Goal: Task Accomplishment & Management: Manage account settings

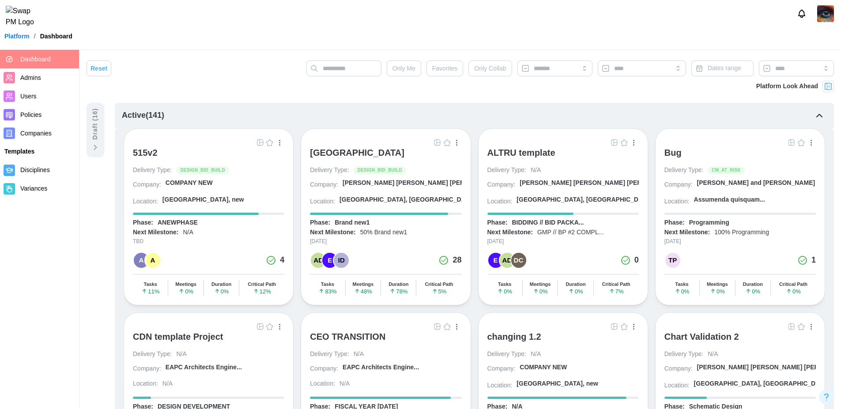
click at [439, 144] on img "button" at bounding box center [437, 142] width 7 height 7
click at [822, 16] on img at bounding box center [825, 13] width 17 height 17
click at [815, 50] on button "Sign Out" at bounding box center [814, 55] width 49 height 16
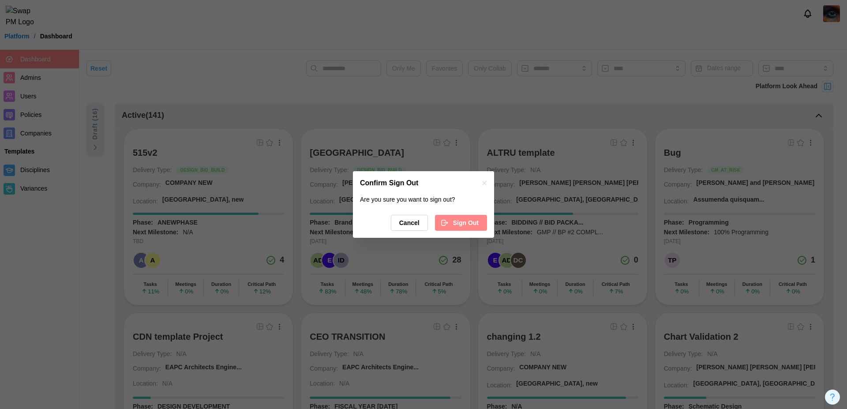
click at [465, 228] on span "Sign Out" at bounding box center [466, 222] width 26 height 15
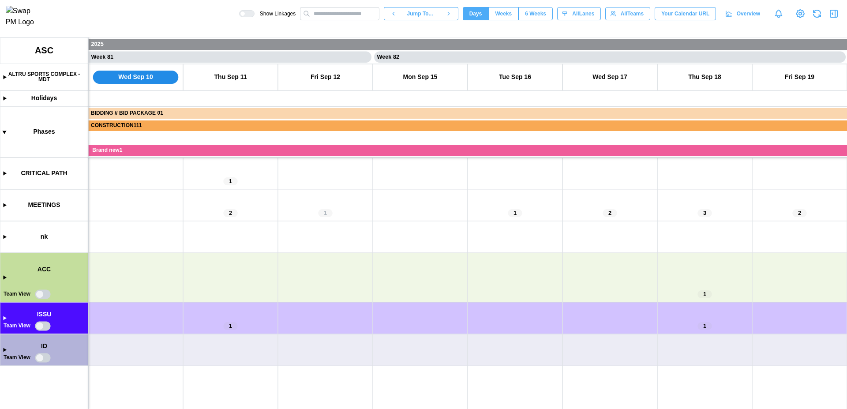
scroll to position [0, 38137]
click at [2, 321] on canvas at bounding box center [423, 224] width 847 height 372
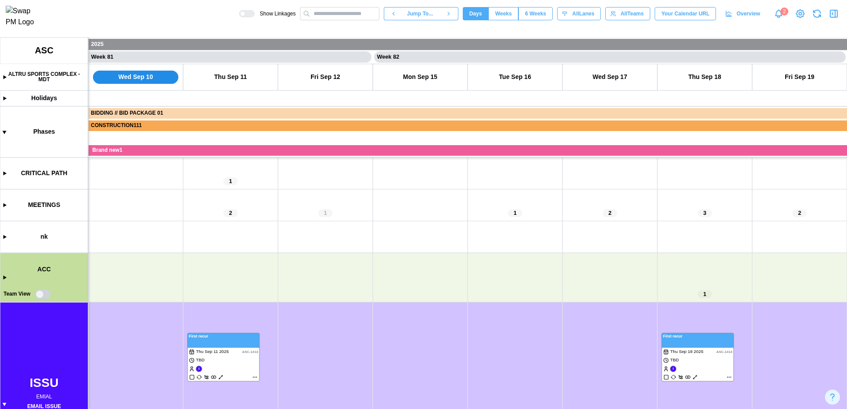
scroll to position [135, 0]
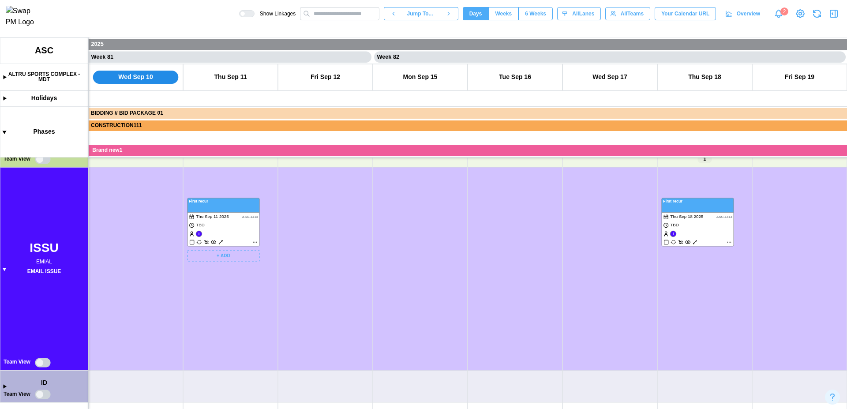
click at [257, 243] on canvas at bounding box center [423, 224] width 847 height 372
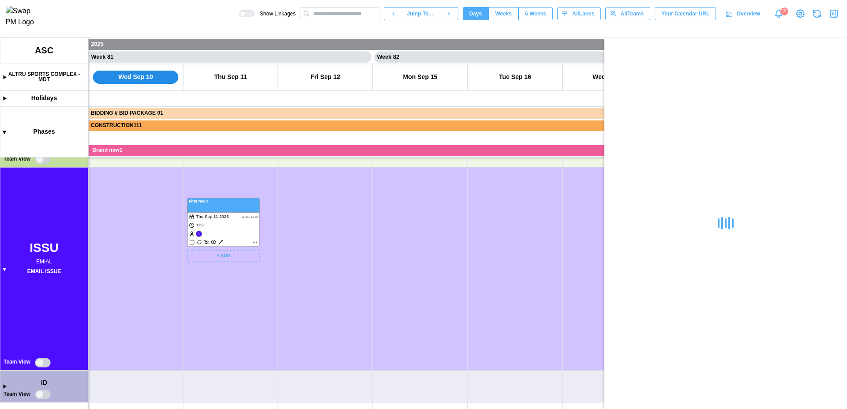
click at [257, 243] on canvas at bounding box center [423, 224] width 847 height 372
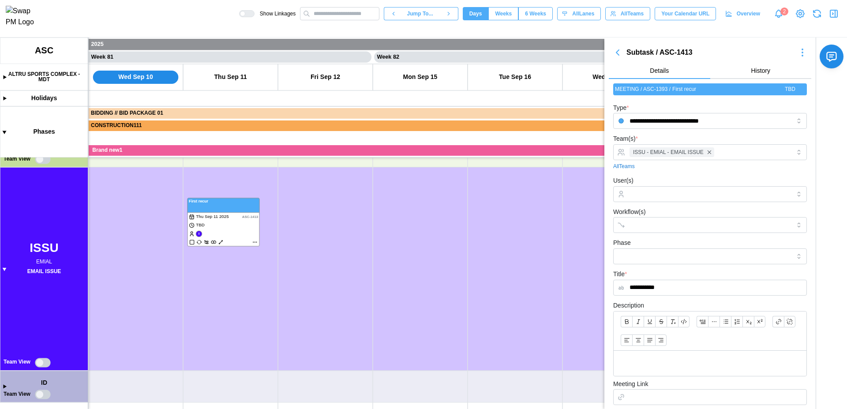
scroll to position [182, 0]
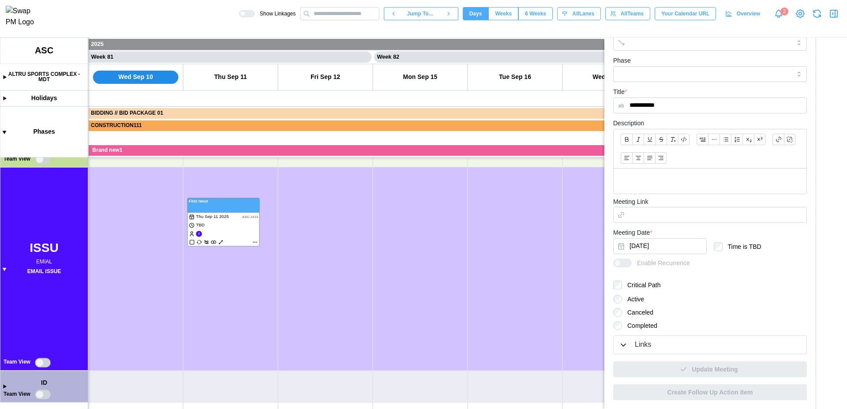
click at [638, 347] on div "Links" at bounding box center [643, 344] width 16 height 11
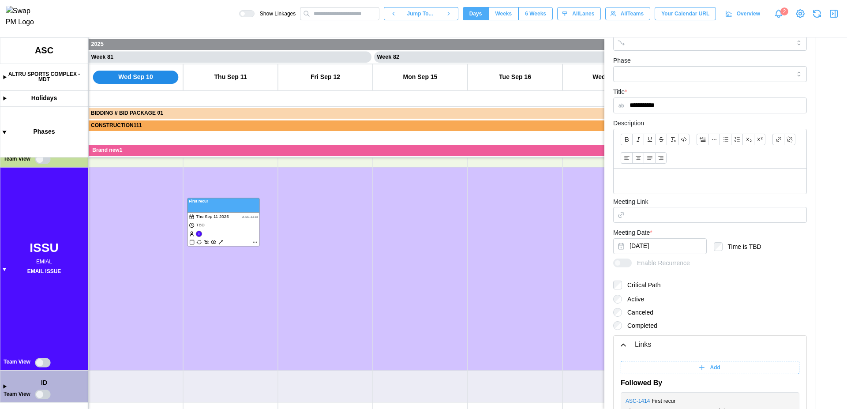
scroll to position [293, 0]
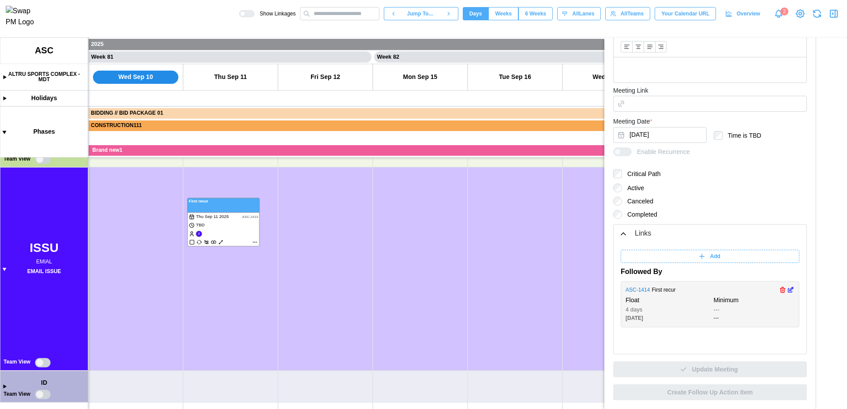
click at [781, 293] on icon "button" at bounding box center [783, 291] width 4 height 4
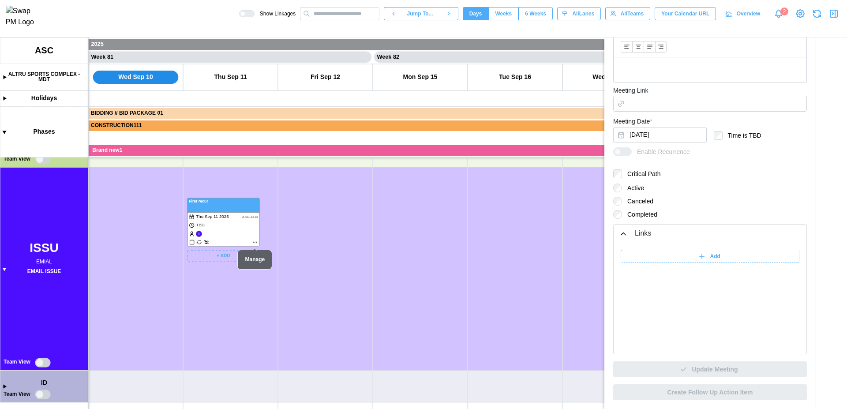
click at [245, 235] on canvas at bounding box center [423, 224] width 847 height 372
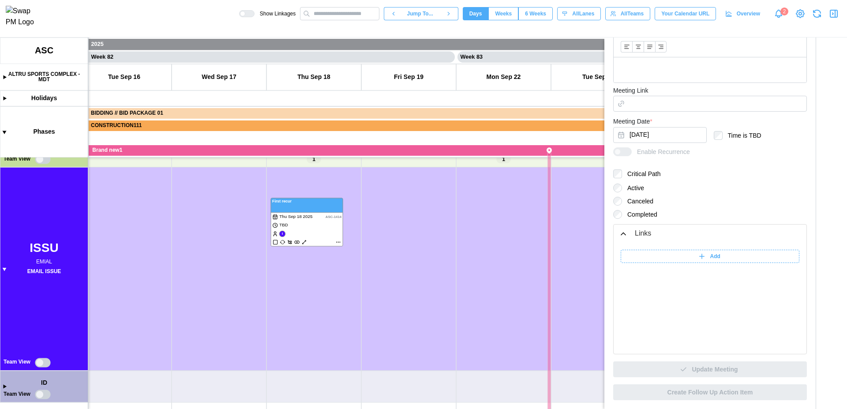
scroll to position [0, 38528]
click at [303, 228] on canvas at bounding box center [423, 224] width 847 height 372
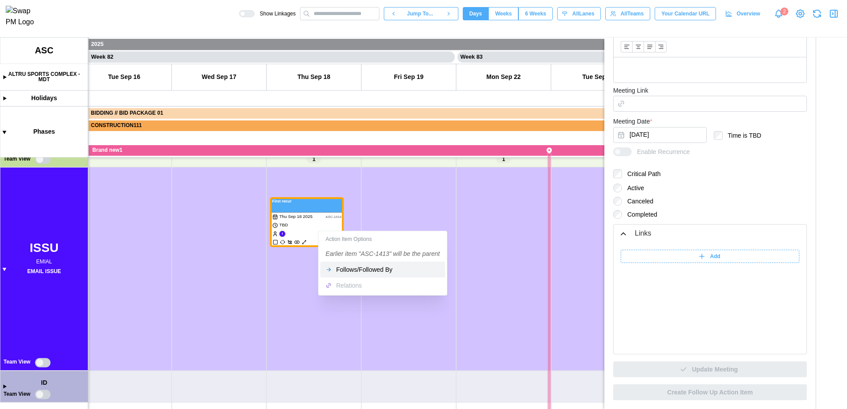
click at [357, 268] on div "Follows/Followed By" at bounding box center [388, 269] width 104 height 7
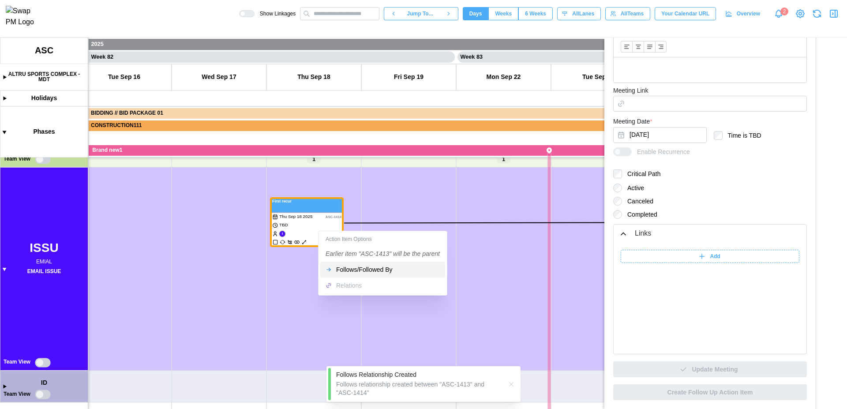
click at [289, 296] on canvas at bounding box center [423, 224] width 847 height 372
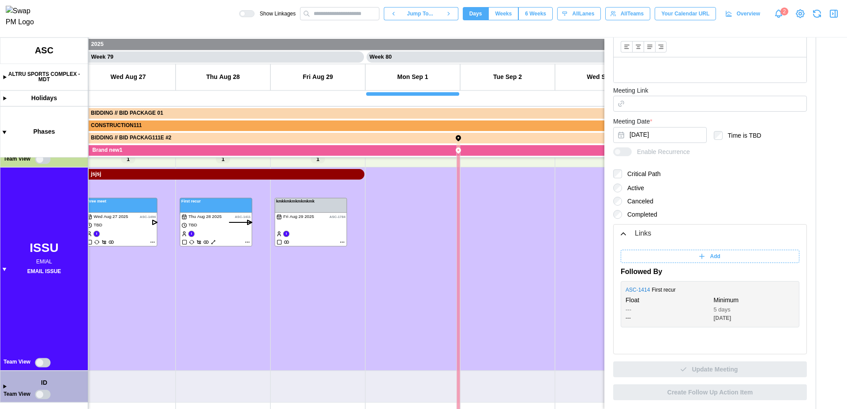
scroll to position [0, 37195]
click at [789, 291] on icon "button" at bounding box center [791, 291] width 4 height 4
click at [779, 291] on icon "button" at bounding box center [782, 290] width 7 height 11
click at [790, 290] on icon "button" at bounding box center [792, 289] width 4 height 4
click at [779, 289] on icon "button" at bounding box center [782, 290] width 7 height 11
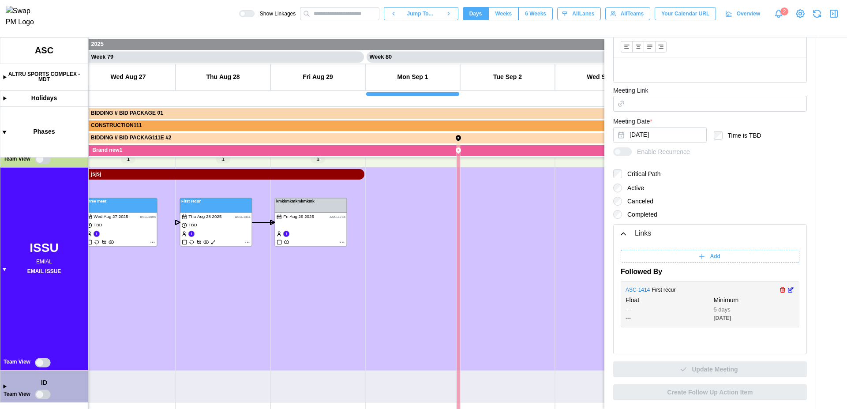
click at [790, 289] on icon "button" at bounding box center [792, 289] width 4 height 4
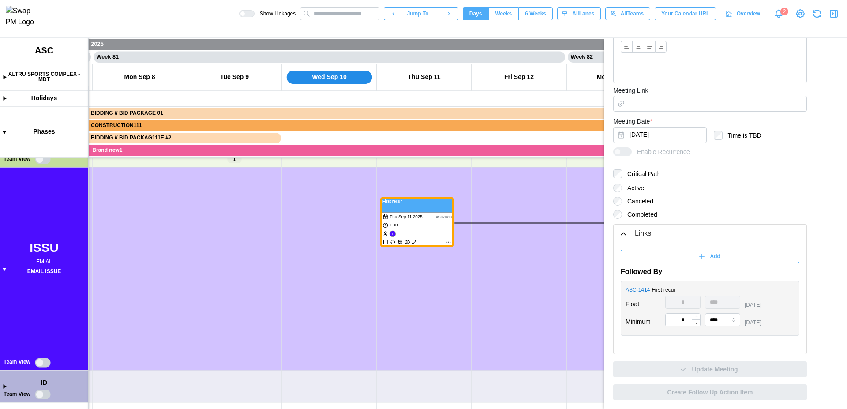
scroll to position [0, 38186]
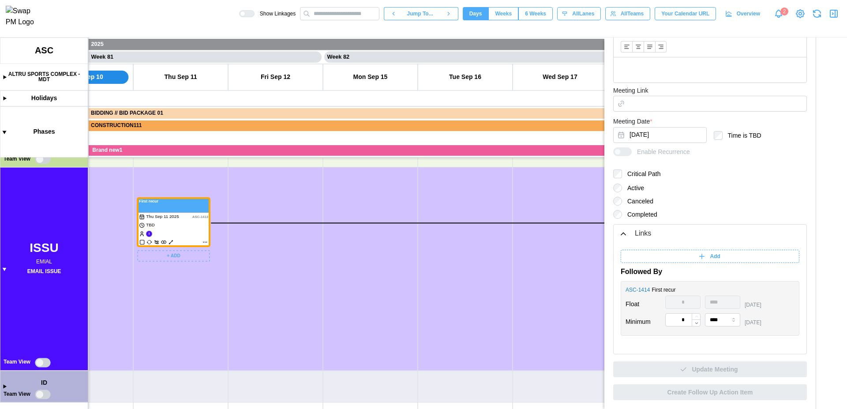
drag, startPoint x: 188, startPoint y: 226, endPoint x: 288, endPoint y: 216, distance: 100.6
click at [288, 216] on canvas at bounding box center [423, 224] width 847 height 372
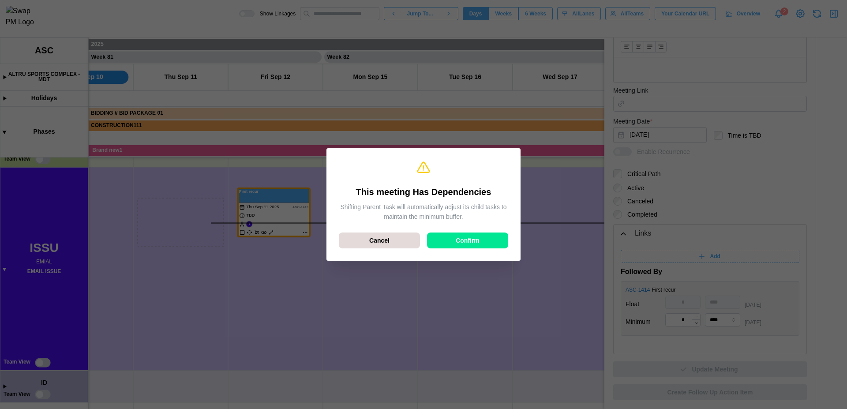
click at [482, 238] on div "Confirm" at bounding box center [468, 240] width 64 height 15
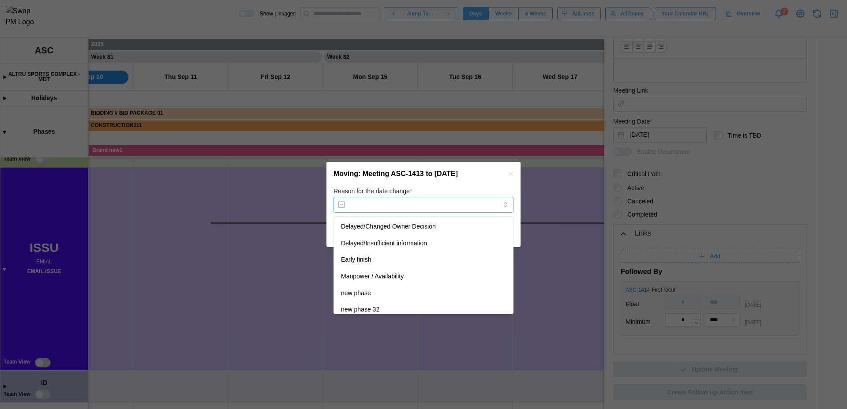
click at [473, 209] on input "Reason for the date change *" at bounding box center [424, 205] width 180 height 16
type input "**********"
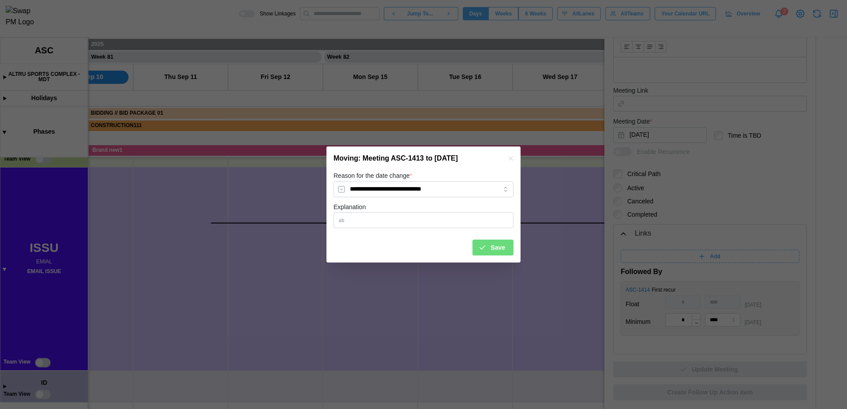
click at [494, 245] on span "Save" at bounding box center [498, 247] width 15 height 15
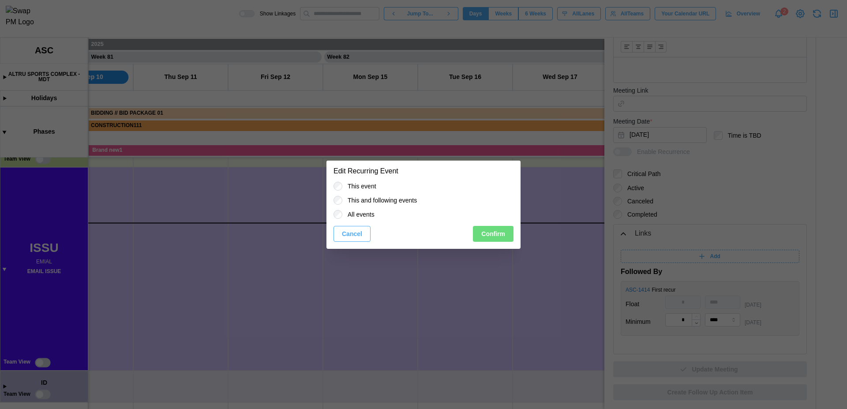
click at [494, 227] on span "Confirm" at bounding box center [493, 233] width 24 height 15
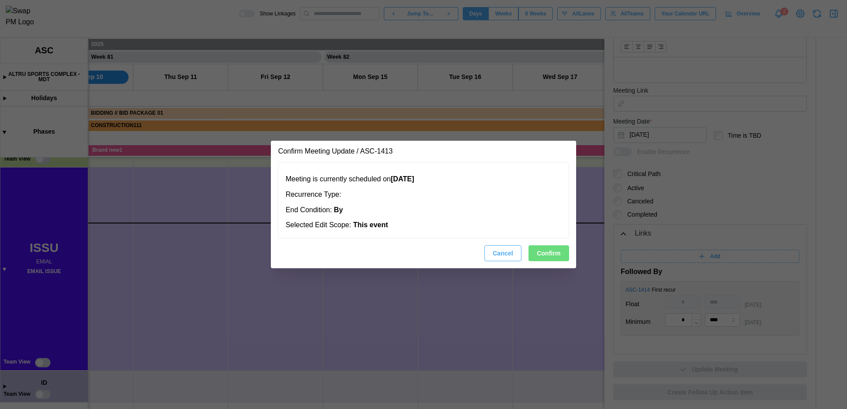
click at [554, 252] on span "Confirm" at bounding box center [549, 253] width 24 height 15
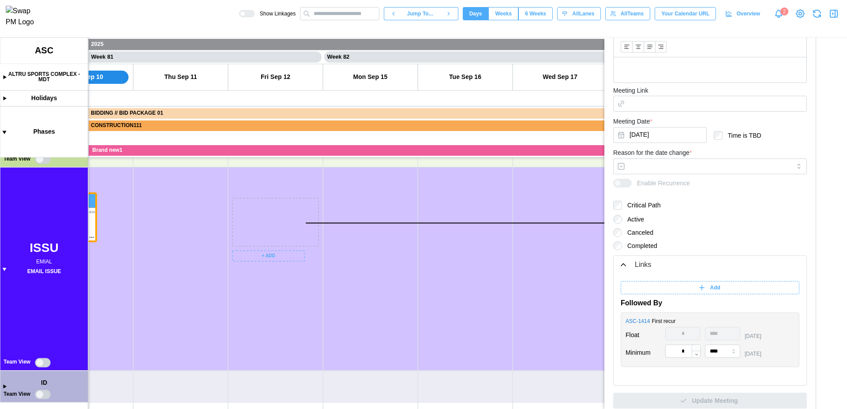
drag, startPoint x: 280, startPoint y: 228, endPoint x: 39, endPoint y: 231, distance: 240.9
click at [39, 231] on canvas at bounding box center [423, 224] width 847 height 372
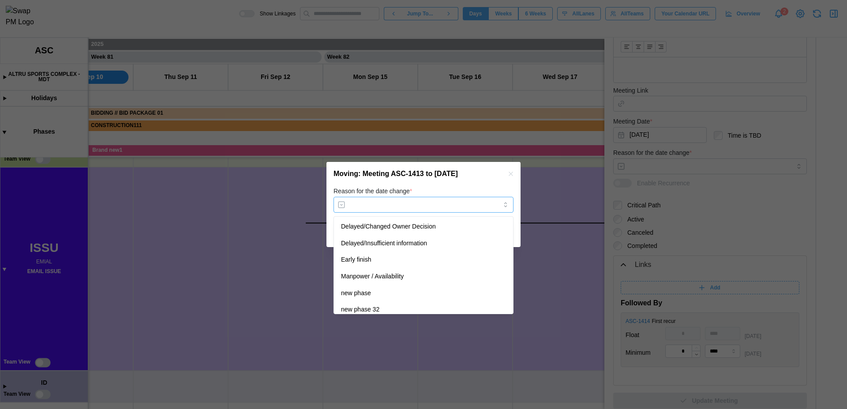
click at [397, 210] on input "Reason for the date change *" at bounding box center [424, 205] width 180 height 16
type input "**********"
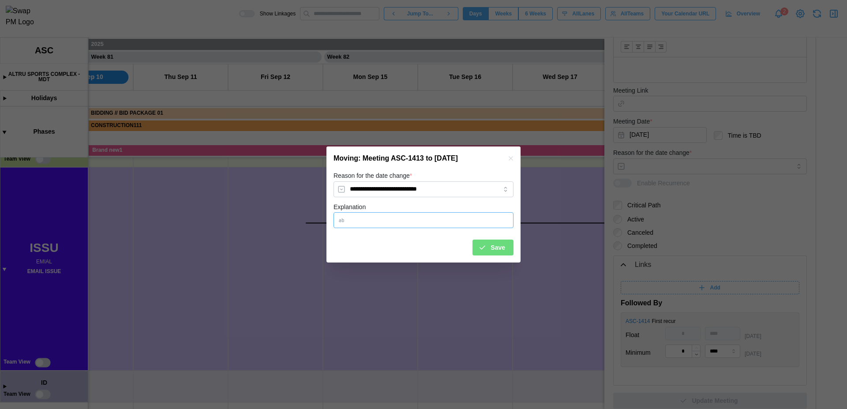
click at [433, 216] on input "Explanation" at bounding box center [424, 220] width 180 height 16
click at [440, 233] on div "Save" at bounding box center [424, 244] width 180 height 23
click at [497, 247] on span "Save" at bounding box center [498, 247] width 15 height 15
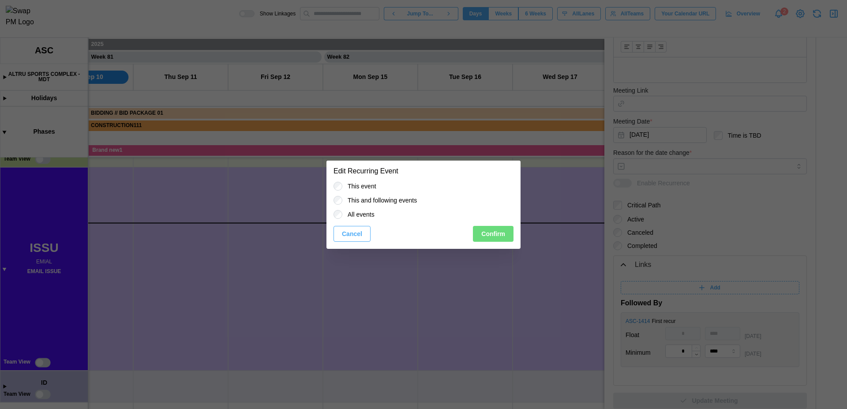
click at [497, 233] on span "Confirm" at bounding box center [493, 233] width 24 height 15
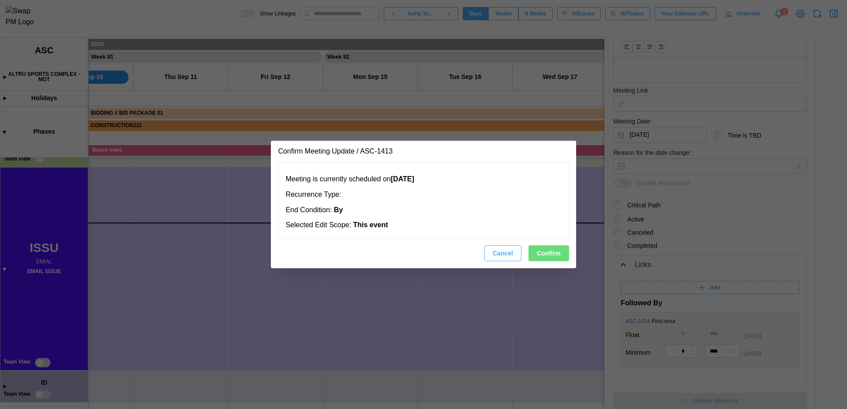
click at [548, 255] on span "Confirm" at bounding box center [549, 253] width 24 height 15
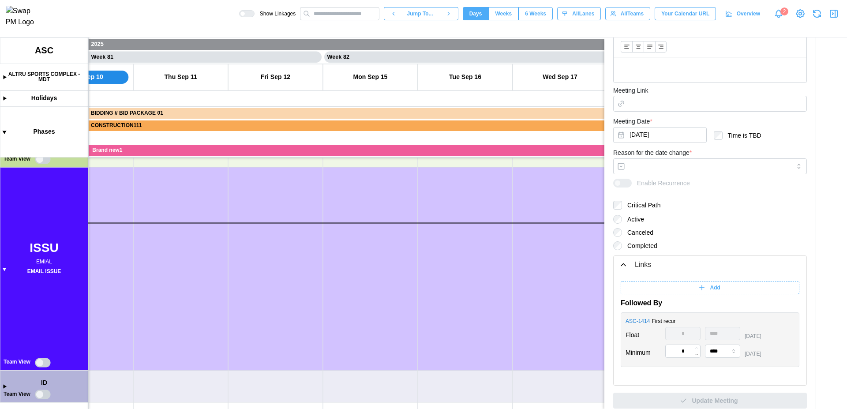
type input "*"
click at [815, 18] on icon "button" at bounding box center [817, 13] width 11 height 11
click at [835, 14] on icon "button" at bounding box center [835, 13] width 0 height 7
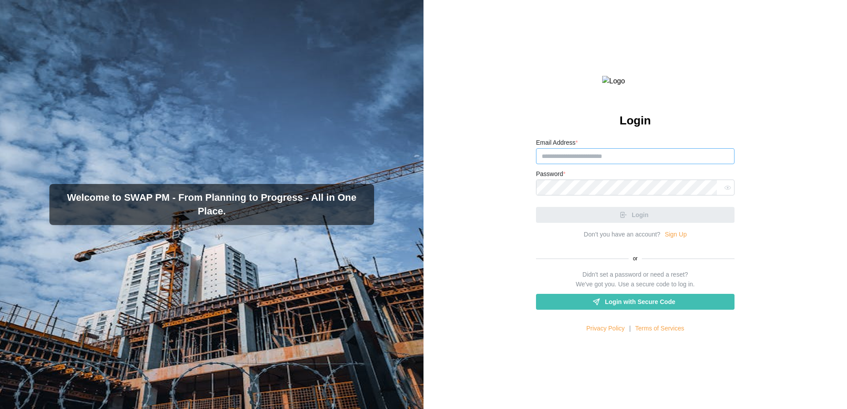
type input "**********"
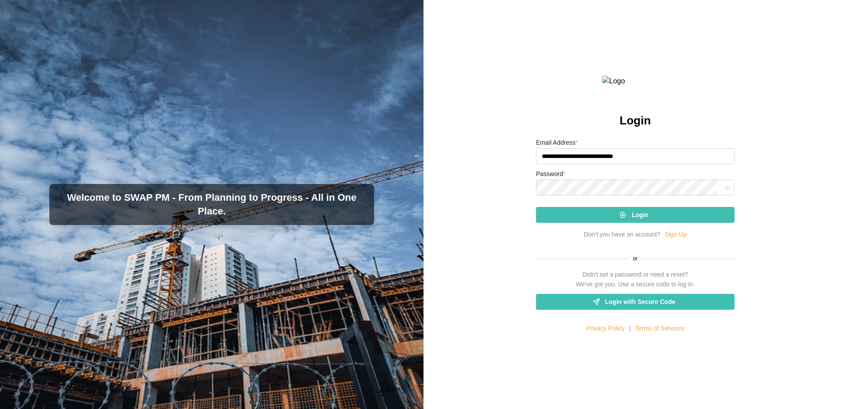
click at [675, 240] on link "Sign Up" at bounding box center [676, 235] width 22 height 10
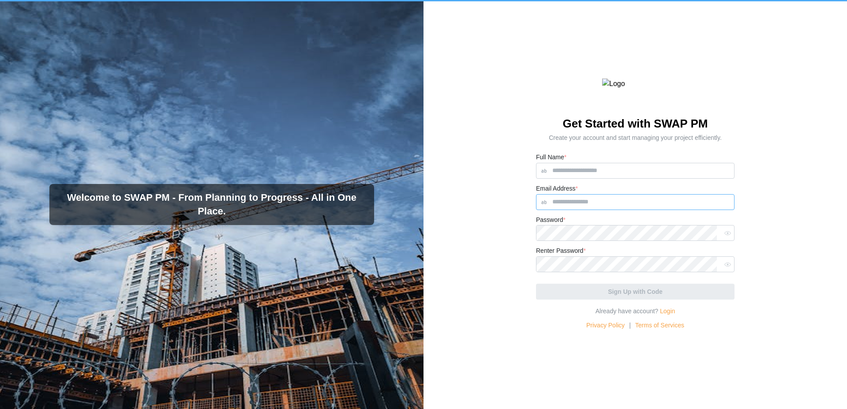
type input "**********"
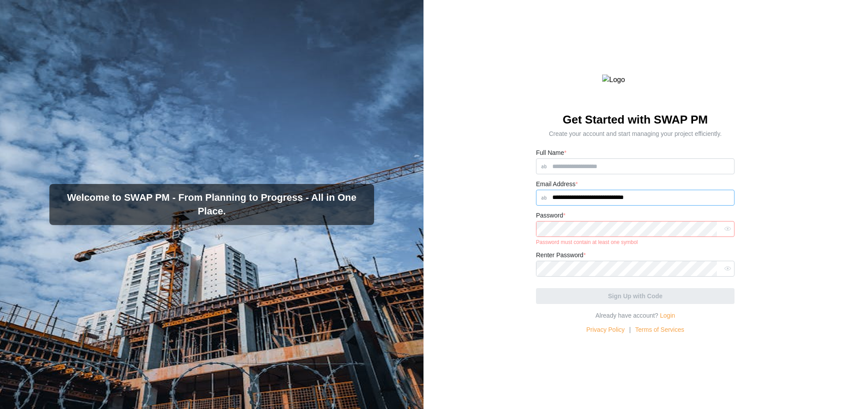
drag, startPoint x: 649, startPoint y: 218, endPoint x: 526, endPoint y: 220, distance: 122.2
click at [526, 220] on div "**********" at bounding box center [636, 204] width 424 height 409
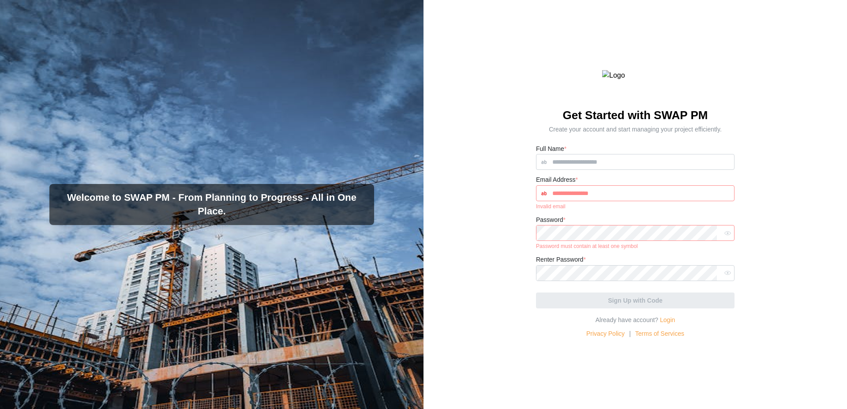
click at [752, 137] on div "Get Started with SWAP PM Create your account and start managing your project ef…" at bounding box center [636, 204] width 424 height 409
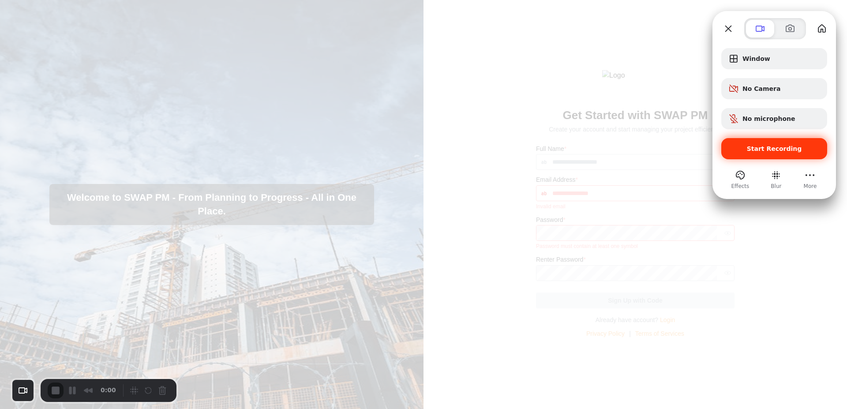
click at [777, 147] on span "Start Recording" at bounding box center [774, 148] width 55 height 7
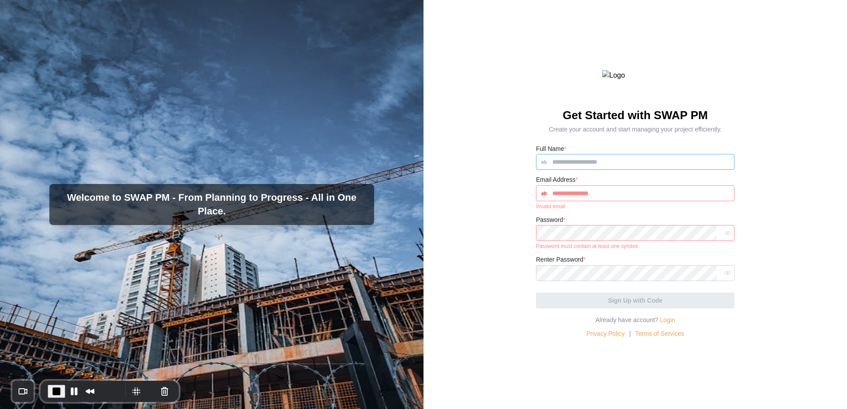
click at [586, 170] on input "Full Name *" at bounding box center [635, 162] width 199 height 16
type input "*******"
click at [585, 201] on input "Email Address *" at bounding box center [635, 193] width 199 height 16
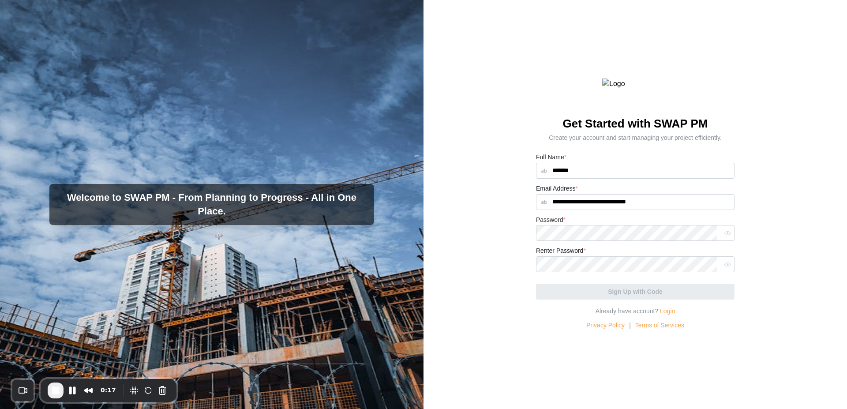
click at [602, 210] on input "**********" at bounding box center [635, 202] width 199 height 16
type input "**********"
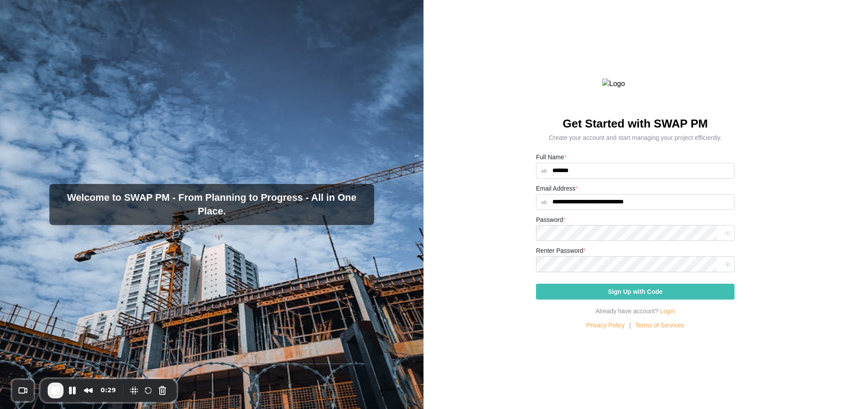
click at [757, 237] on div "**********" at bounding box center [636, 204] width 424 height 409
click at [623, 299] on span "Sign Up with Code" at bounding box center [635, 291] width 55 height 15
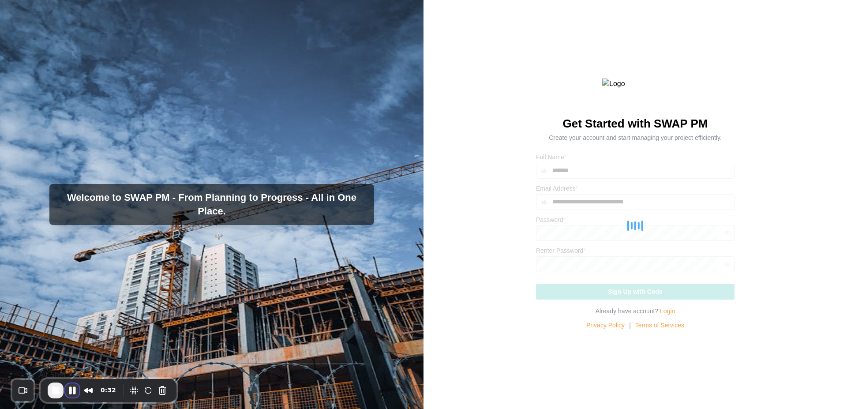
click at [74, 393] on button "Pause Recording" at bounding box center [72, 390] width 14 height 14
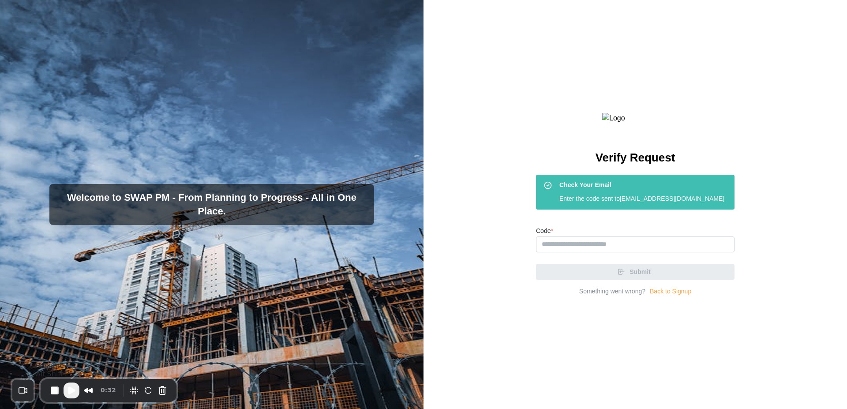
click at [71, 394] on span "Play Recording" at bounding box center [71, 390] width 11 height 11
click at [578, 252] on input "Code *" at bounding box center [635, 245] width 199 height 16
paste input "******"
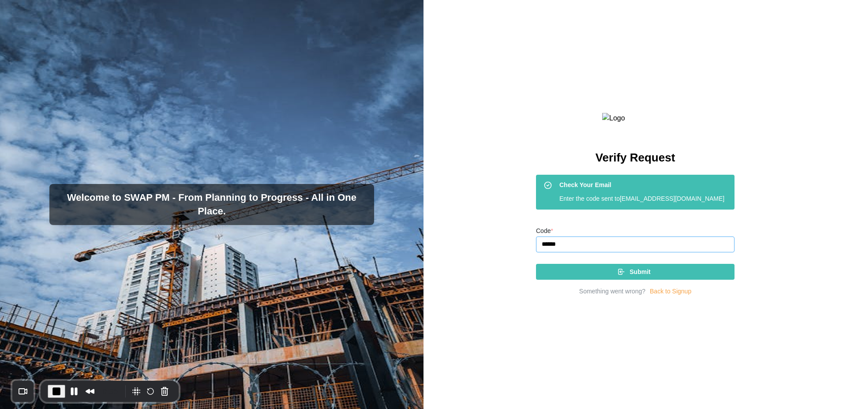
type input "******"
click at [650, 279] on div "Submit" at bounding box center [634, 271] width 184 height 15
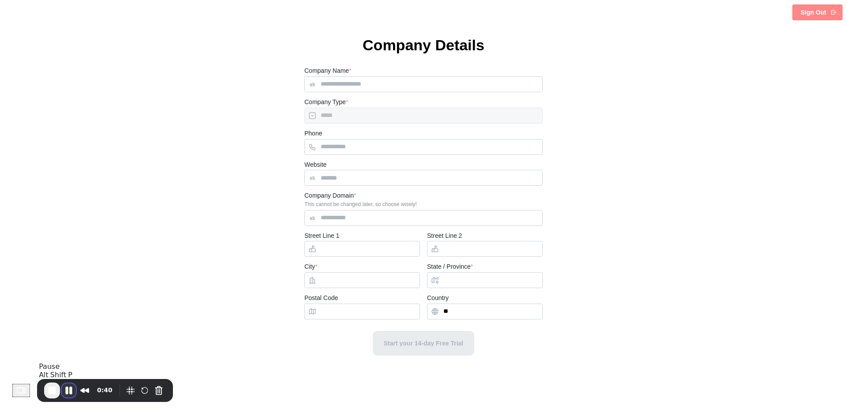
click at [71, 389] on button "Pause Recording" at bounding box center [69, 390] width 14 height 14
click at [454, 88] on input "Company Name *" at bounding box center [423, 84] width 238 height 16
type input "******"
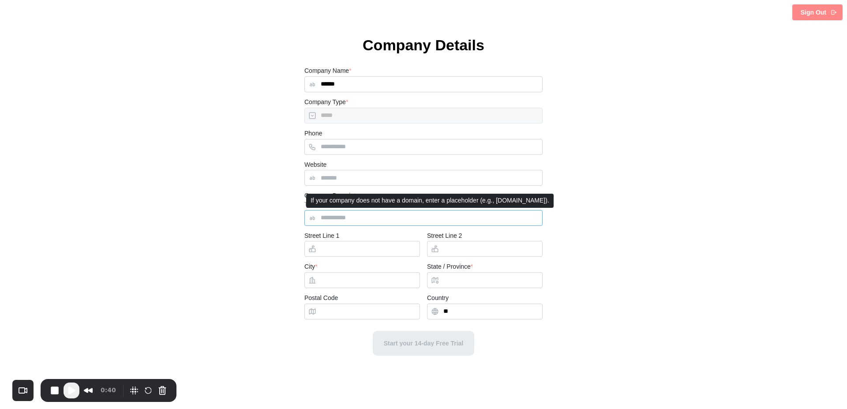
click at [369, 222] on input "Company Domain *" at bounding box center [423, 218] width 238 height 16
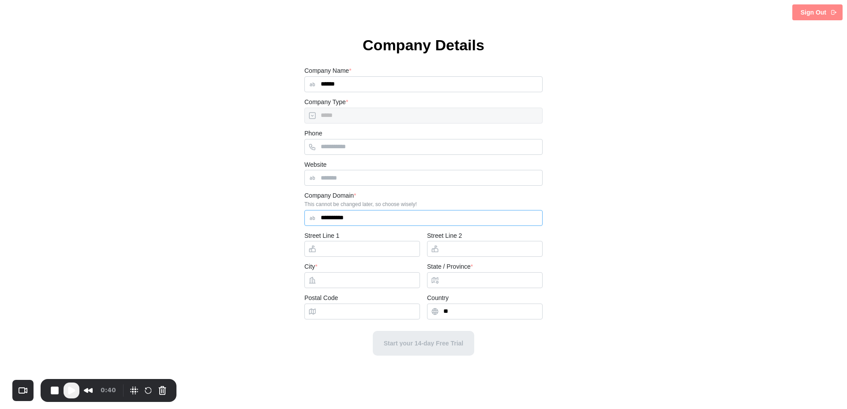
type input "**********"
click at [365, 279] on input "City *" at bounding box center [362, 280] width 116 height 16
type input "***"
click at [488, 281] on input "State / Province *" at bounding box center [485, 280] width 116 height 16
type input "******"
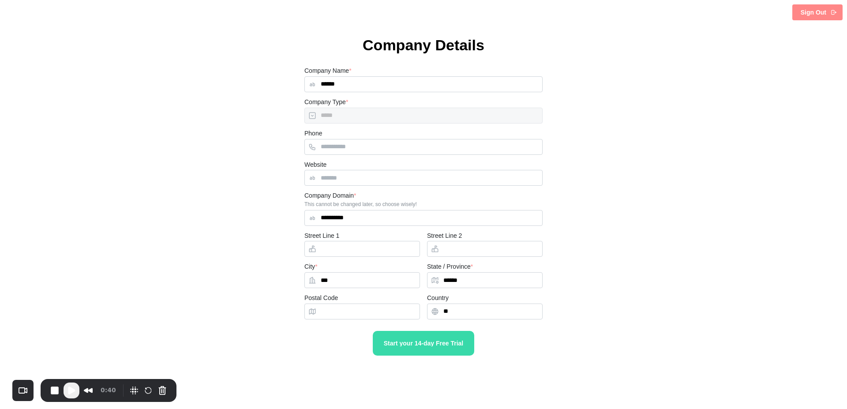
click at [601, 278] on div "**********" at bounding box center [423, 206] width 847 height 342
click at [72, 393] on span "Play Recording" at bounding box center [71, 390] width 11 height 11
click at [438, 344] on span "Start your 14-day Free Trial" at bounding box center [424, 343] width 80 height 6
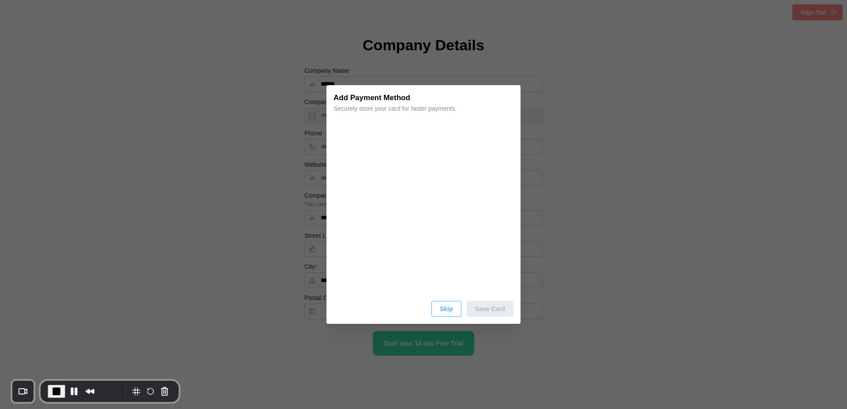
click at [446, 313] on span "Skip" at bounding box center [446, 308] width 13 height 15
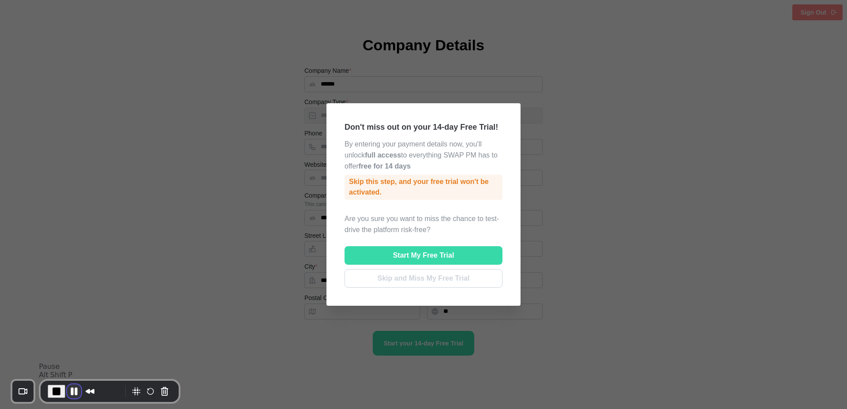
click at [74, 393] on button "Pause Recording" at bounding box center [74, 391] width 14 height 14
click at [74, 393] on span "Play Recording" at bounding box center [71, 390] width 11 height 11
click at [419, 281] on span "Skip and Miss My Free Trial" at bounding box center [424, 279] width 92 height 18
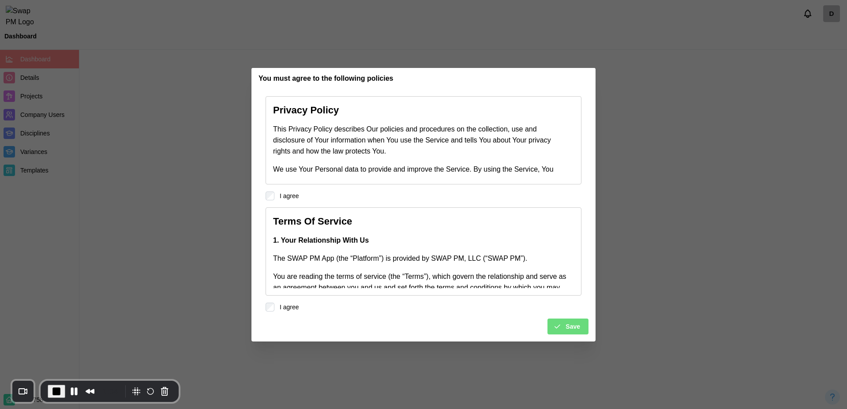
click at [574, 329] on span "Save" at bounding box center [573, 326] width 15 height 15
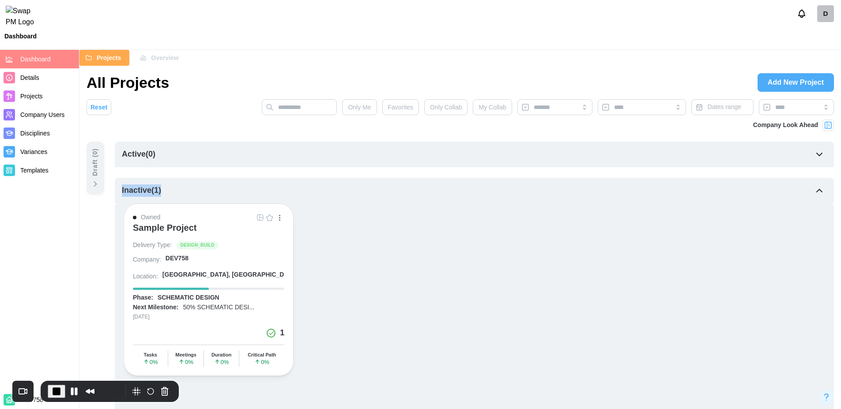
drag, startPoint x: 166, startPoint y: 189, endPoint x: 116, endPoint y: 196, distance: 50.7
click at [116, 196] on div "Inactive ( 1 )" at bounding box center [474, 191] width 719 height 26
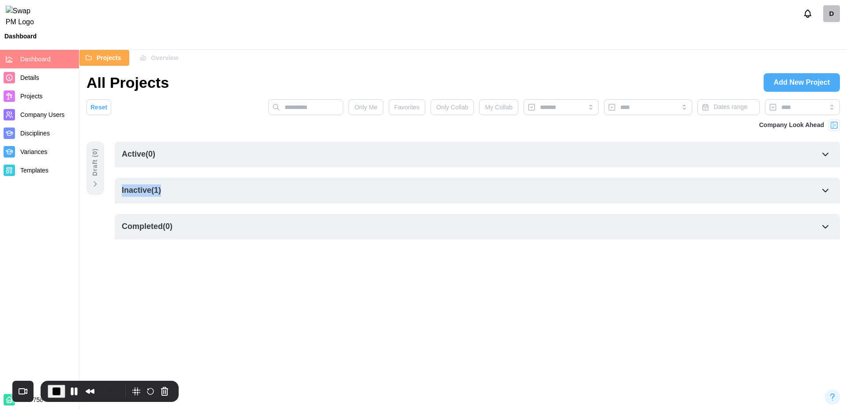
click at [169, 203] on div "Inactive ( 1 )" at bounding box center [477, 191] width 725 height 26
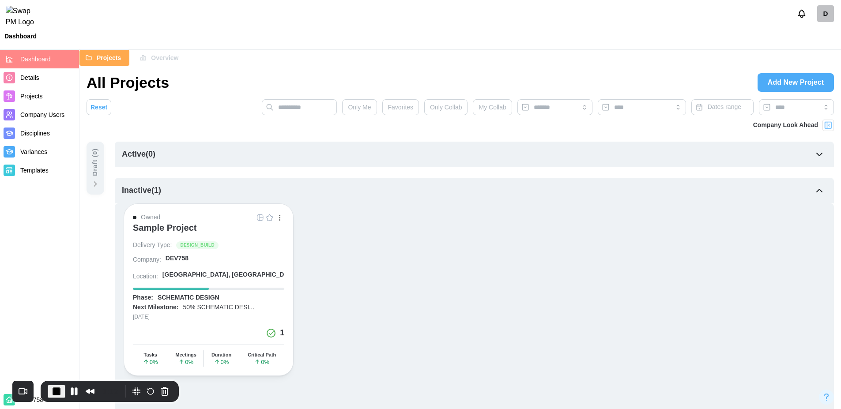
click at [173, 230] on div "Sample Project" at bounding box center [165, 227] width 64 height 11
click at [794, 85] on span "Add New Project" at bounding box center [795, 83] width 56 height 18
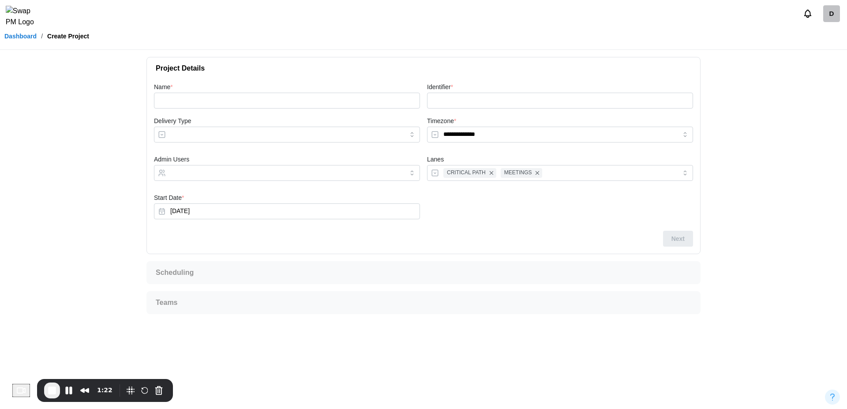
type input "**********"
type input "******"
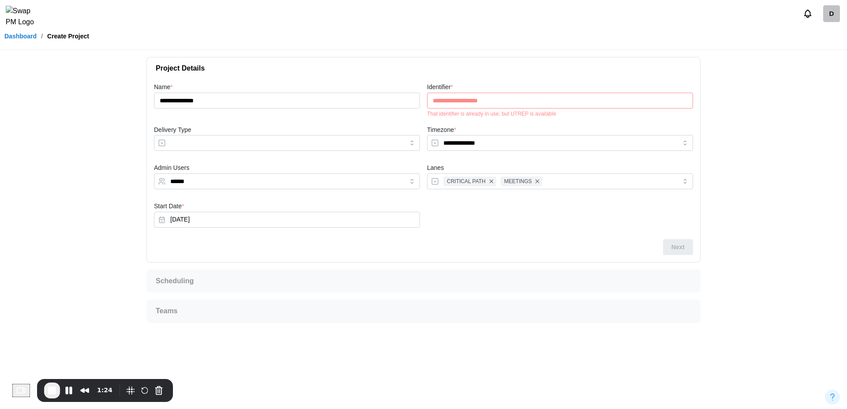
click at [514, 111] on div "That identifier is already in use, but UTREP is available" at bounding box center [560, 114] width 266 height 6
copy div "UTREP"
drag, startPoint x: 491, startPoint y: 102, endPoint x: 416, endPoint y: 100, distance: 75.0
click at [416, 100] on div "**********" at bounding box center [423, 160] width 546 height 165
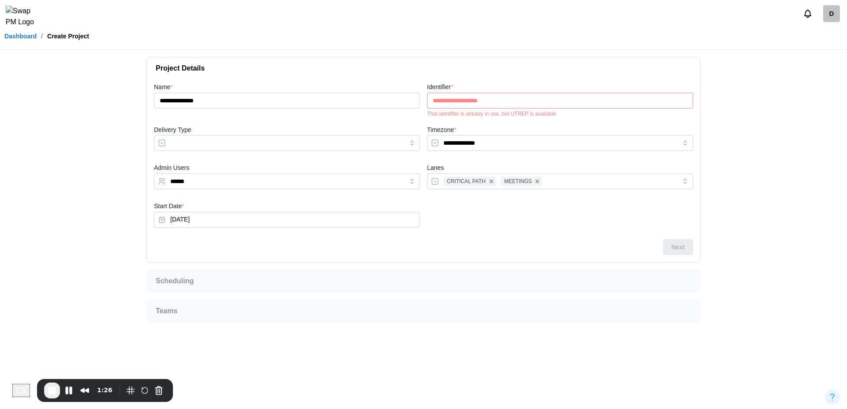
paste input "text"
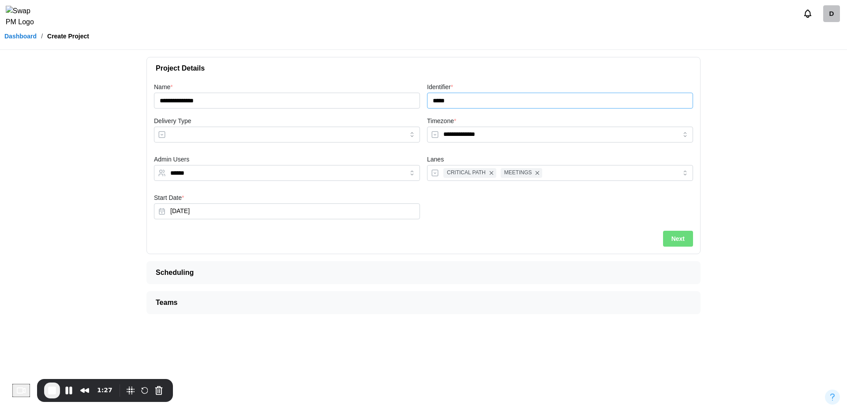
type input "*****"
click at [381, 90] on div "**********" at bounding box center [287, 95] width 266 height 27
click at [255, 170] on input "******" at bounding box center [279, 172] width 218 height 7
type input "*"
click at [673, 237] on span "Next" at bounding box center [678, 238] width 13 height 15
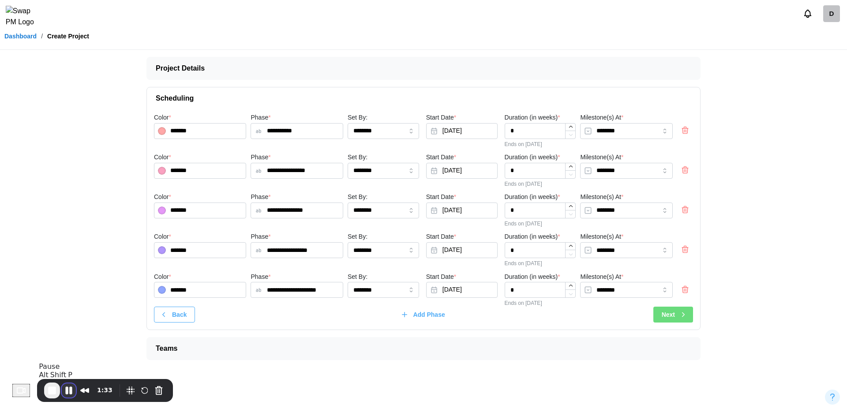
click at [72, 391] on button "Pause Recording" at bounding box center [69, 390] width 14 height 14
click at [680, 310] on div "Next" at bounding box center [675, 314] width 26 height 15
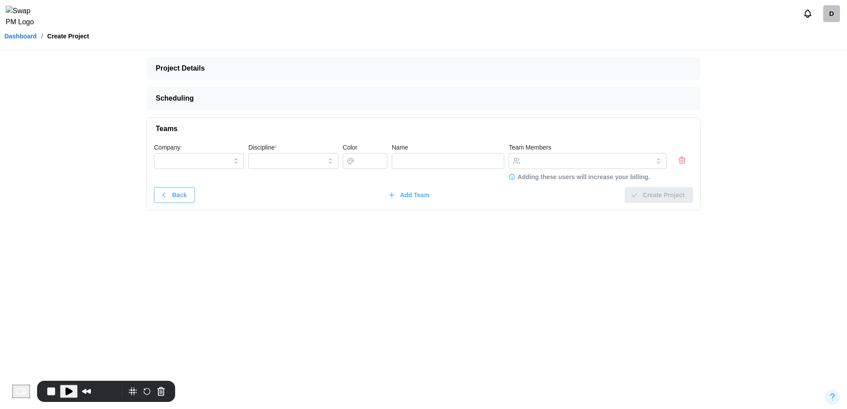
click at [680, 162] on icon "button" at bounding box center [682, 160] width 5 height 5
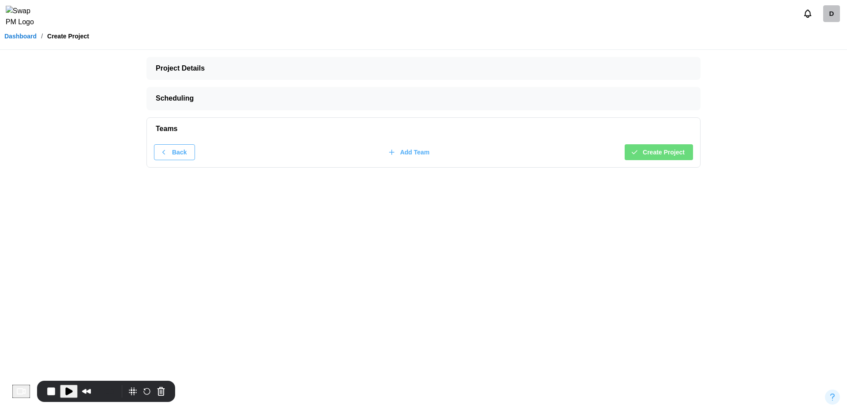
click at [669, 148] on span "Create Project" at bounding box center [664, 152] width 42 height 15
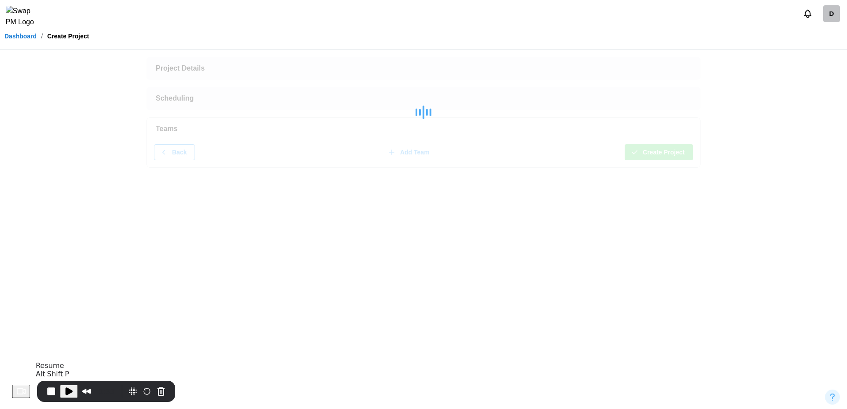
click at [68, 394] on span "Play Recording" at bounding box center [69, 391] width 11 height 11
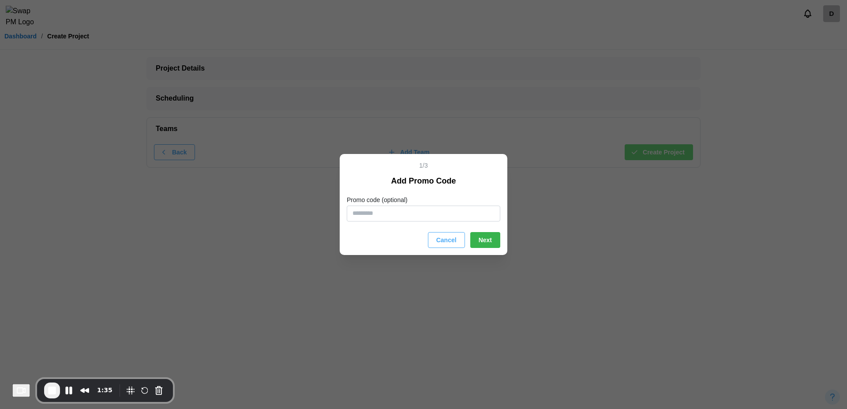
click at [482, 241] on span "Next" at bounding box center [485, 240] width 13 height 15
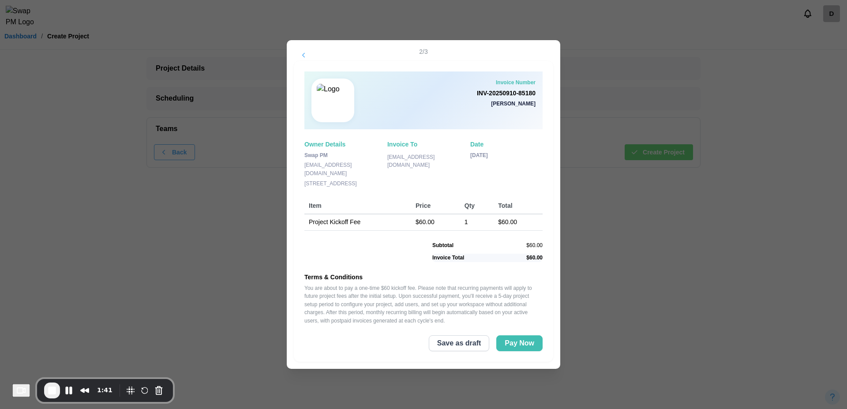
click at [473, 345] on span "Save as draft" at bounding box center [459, 343] width 44 height 15
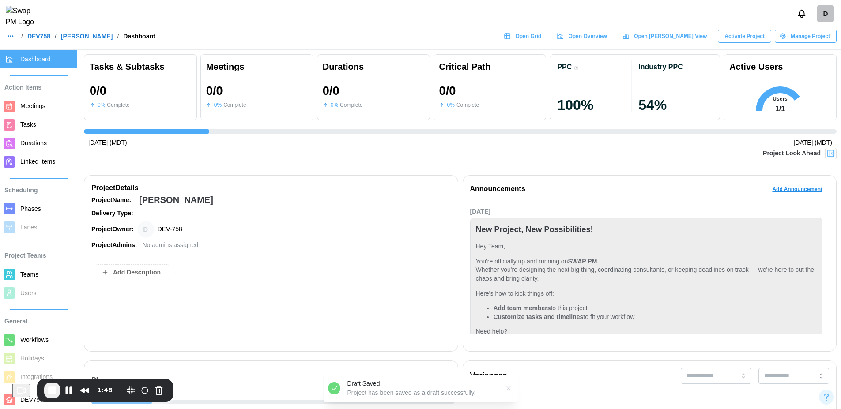
click at [43, 39] on link "DEV758" at bounding box center [38, 36] width 23 height 6
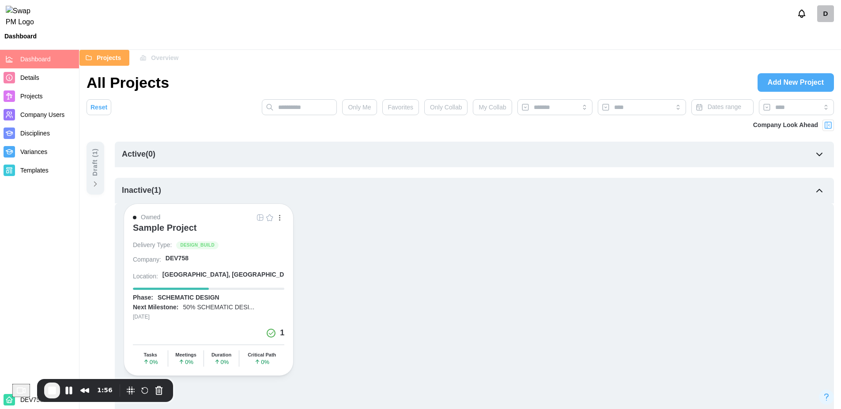
click at [96, 180] on icon at bounding box center [95, 184] width 9 height 9
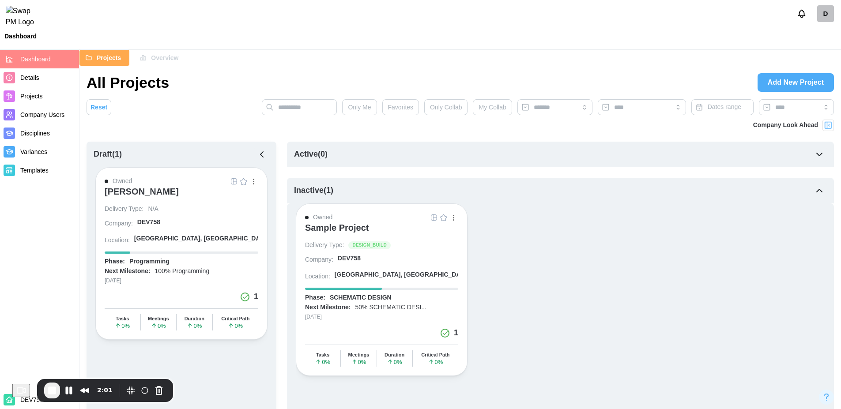
click at [171, 195] on div "Isaac Zimmerman" at bounding box center [142, 191] width 74 height 11
click at [344, 228] on div "Sample Project" at bounding box center [337, 227] width 64 height 11
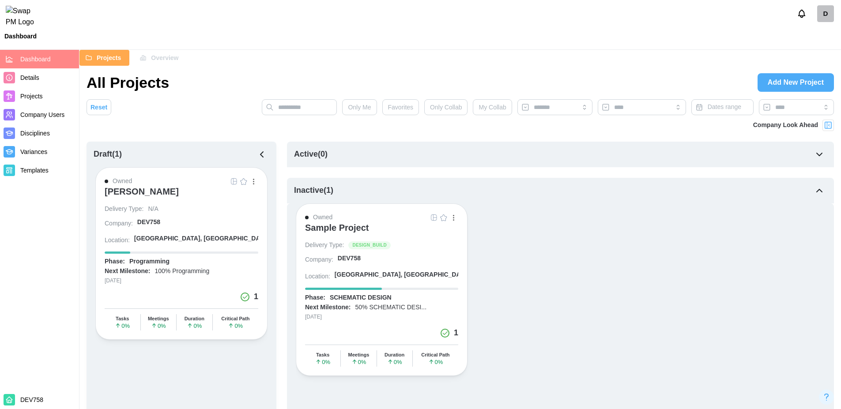
click at [821, 18] on div "D" at bounding box center [825, 13] width 17 height 17
click at [811, 51] on div "Sign Out" at bounding box center [819, 54] width 27 height 7
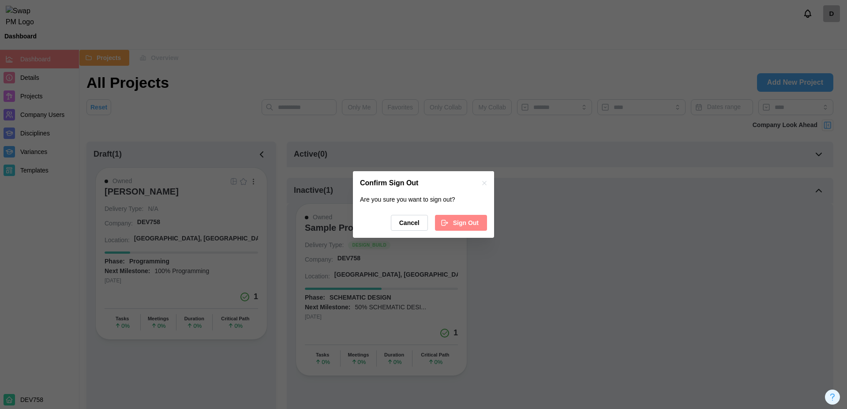
click at [459, 217] on span "Sign Out" at bounding box center [466, 222] width 26 height 15
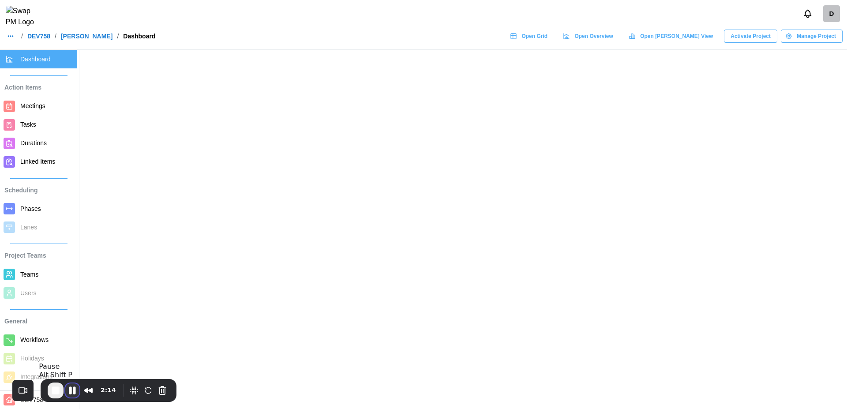
click at [69, 389] on button "Pause Recording" at bounding box center [72, 390] width 14 height 14
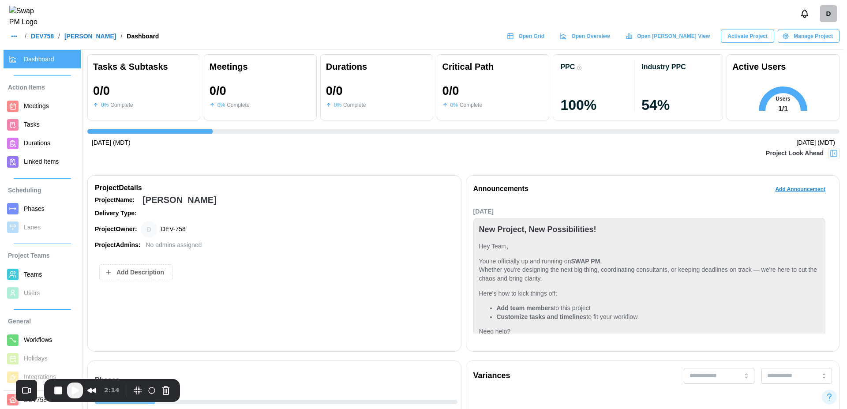
scroll to position [29, 0]
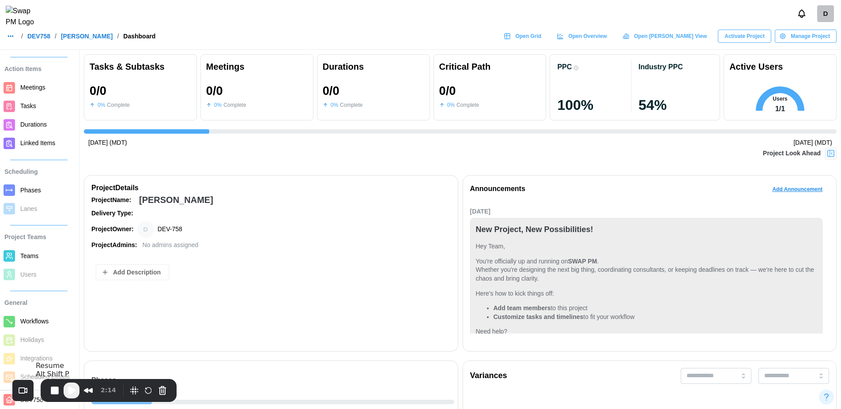
click at [73, 391] on span "Play Recording" at bounding box center [71, 390] width 11 height 11
click at [39, 347] on div "General Workflows Holidays Integrations Scheduled Emails" at bounding box center [38, 339] width 77 height 96
click at [34, 328] on div "General Workflows Holidays Integrations Scheduled Emails" at bounding box center [38, 339] width 77 height 96
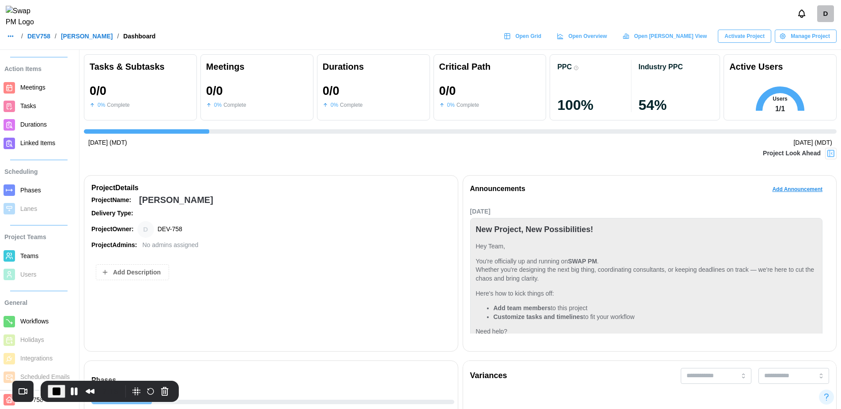
click at [32, 264] on div "Project Teams Teams Users" at bounding box center [38, 254] width 77 height 59
click at [31, 252] on span "Teams" at bounding box center [29, 255] width 18 height 7
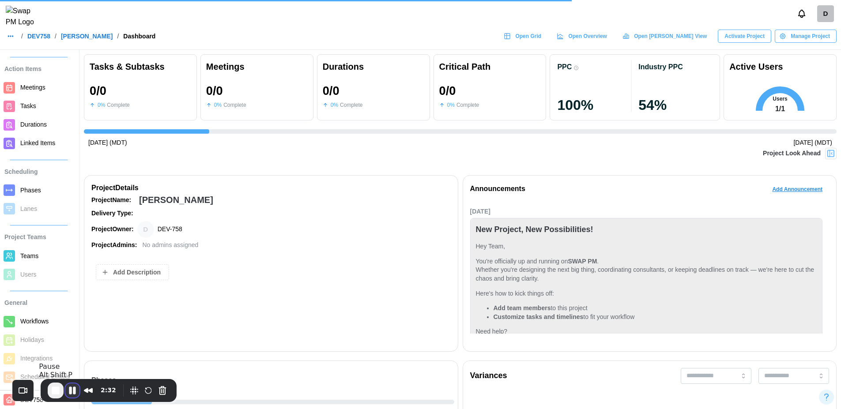
click at [74, 392] on button "Pause Recording" at bounding box center [72, 390] width 14 height 14
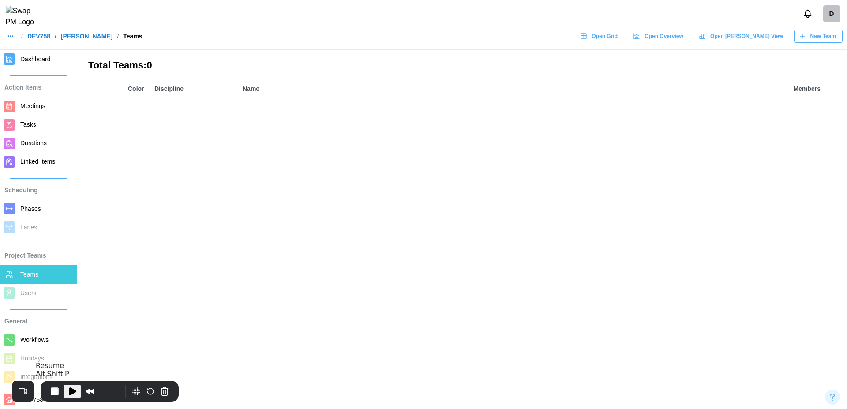
click at [74, 392] on span "Play Recording" at bounding box center [72, 391] width 11 height 11
click at [825, 42] on span "New Team" at bounding box center [824, 36] width 26 height 12
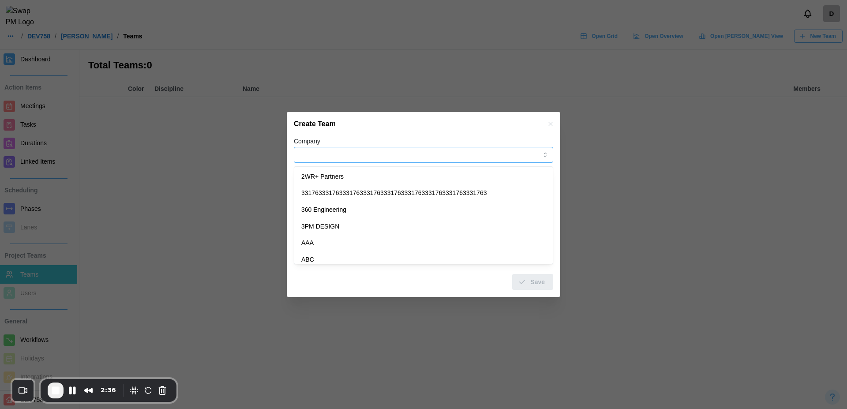
click at [429, 147] on input "Company" at bounding box center [423, 155] width 259 height 16
type input "**********"
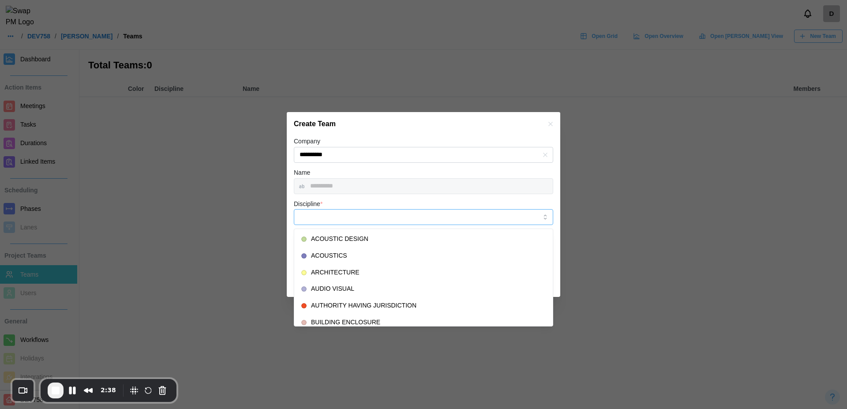
click at [373, 218] on input "Discipline *" at bounding box center [423, 217] width 259 height 16
type input "**********"
type input "*******"
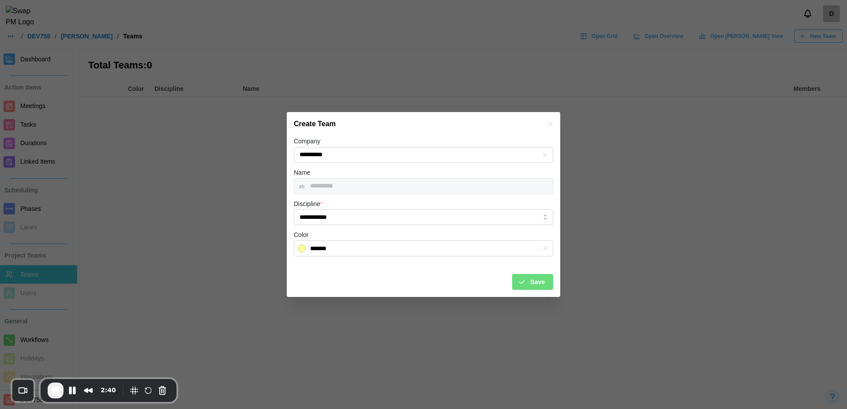
click at [527, 278] on div "Save" at bounding box center [531, 281] width 27 height 15
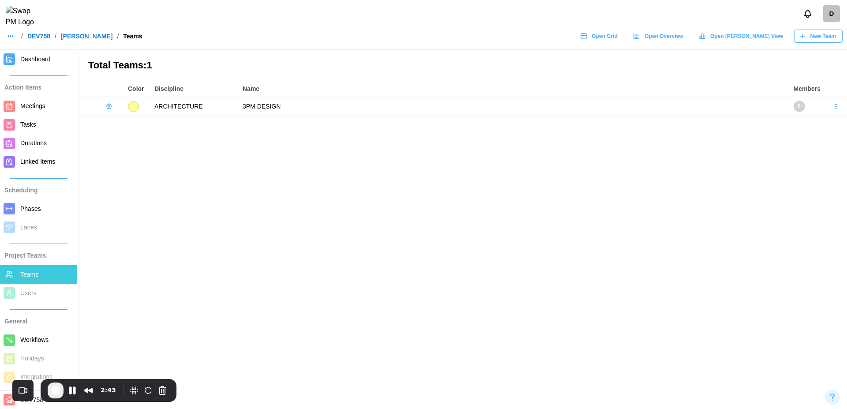
click at [110, 110] on icon "button" at bounding box center [108, 106] width 7 height 7
click at [138, 125] on div "Add User Edit Team Delete Team" at bounding box center [133, 140] width 56 height 49
click at [156, 128] on div "Add User Edit Team Delete Team" at bounding box center [133, 140] width 56 height 49
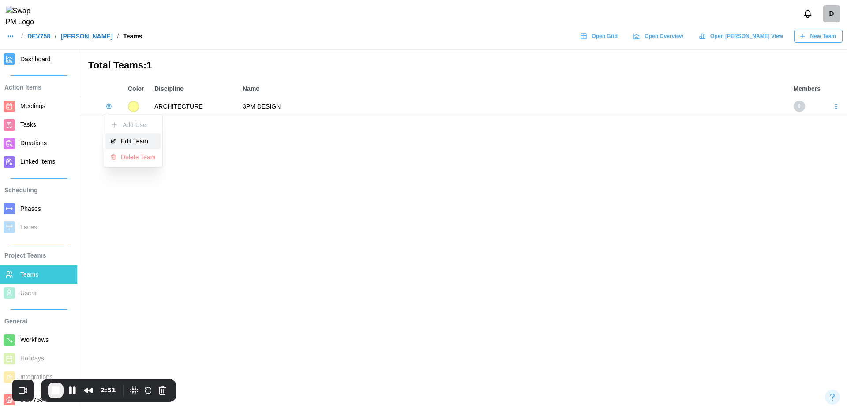
click at [135, 139] on div "Edit Team" at bounding box center [138, 141] width 34 height 7
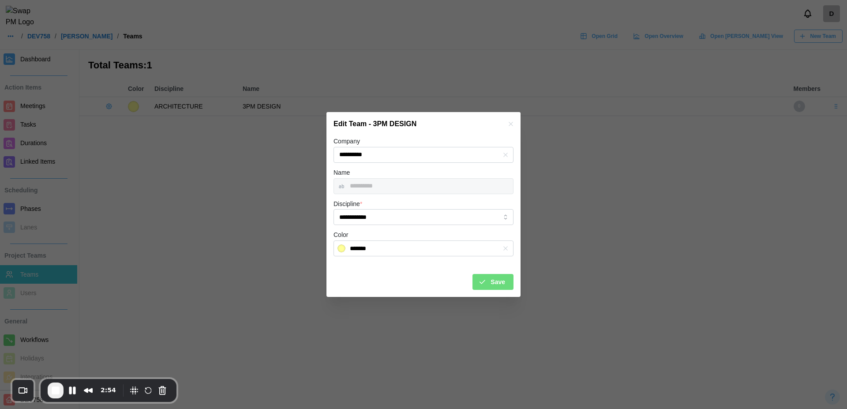
click at [511, 122] on icon "button" at bounding box center [510, 123] width 7 height 7
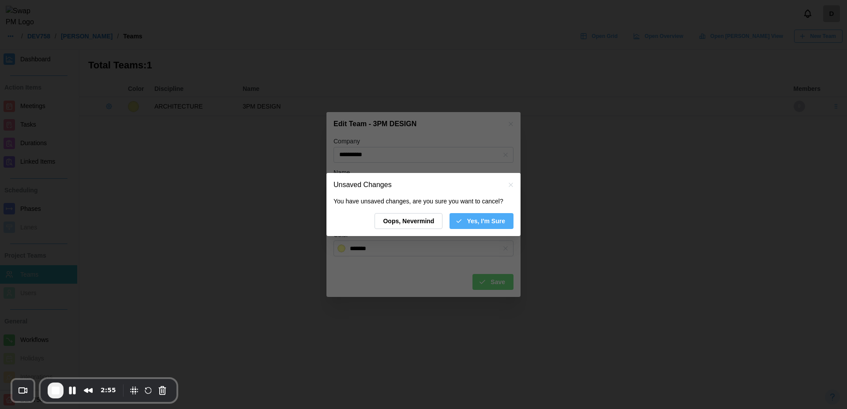
click at [475, 226] on span "Yes, I'm Sure" at bounding box center [486, 221] width 38 height 15
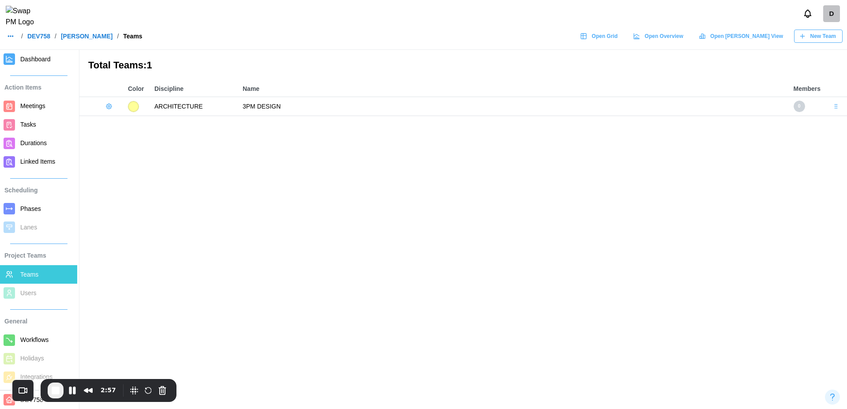
click at [109, 106] on icon "button" at bounding box center [108, 106] width 7 height 7
click at [136, 124] on div "Add User Edit Team Delete Team" at bounding box center [133, 140] width 56 height 49
click at [136, 127] on div "Add User Edit Team Delete Team" at bounding box center [133, 140] width 56 height 49
click at [35, 293] on div "Project Teams Teams Users" at bounding box center [38, 273] width 77 height 59
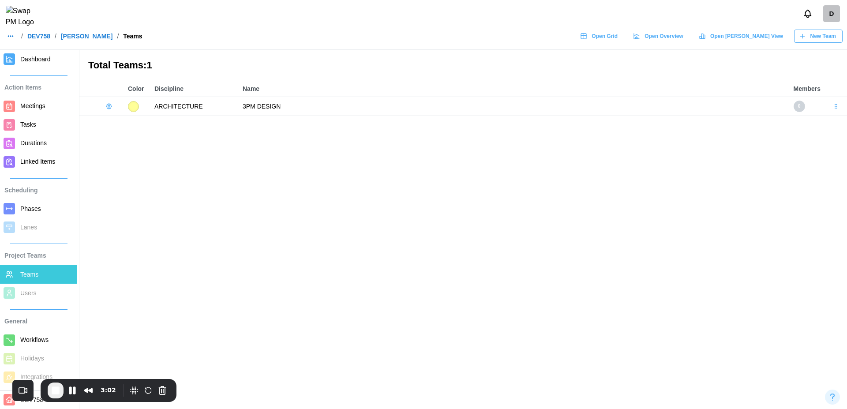
click at [35, 293] on div "Project Teams Teams Users" at bounding box center [38, 273] width 77 height 59
click at [34, 231] on div "Scheduling Phases Lanes" at bounding box center [38, 207] width 77 height 59
click at [43, 103] on span "Meetings" at bounding box center [32, 105] width 25 height 7
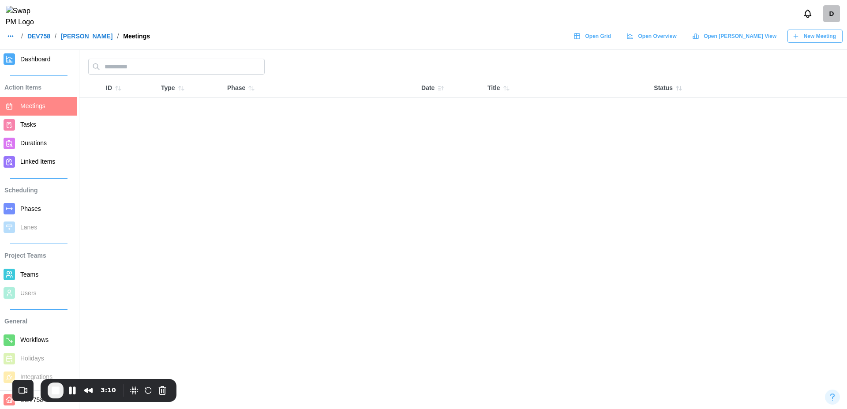
click at [813, 42] on span "New Meeting" at bounding box center [820, 36] width 32 height 12
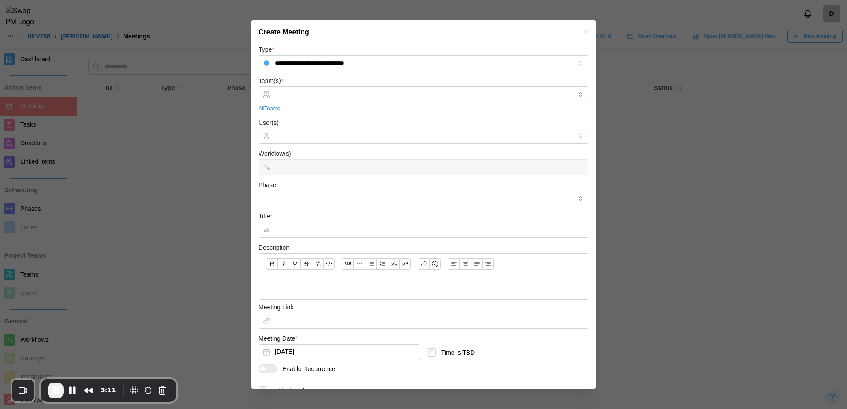
click at [373, 103] on div "Team(s) * All Teams" at bounding box center [424, 93] width 330 height 37
click at [346, 95] on input "Team(s) *" at bounding box center [423, 94] width 297 height 7
click at [338, 230] on input "Title *" at bounding box center [424, 230] width 330 height 16
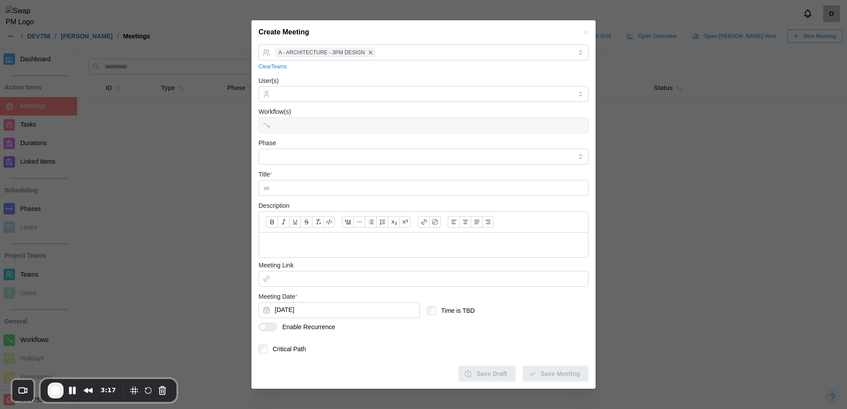
click at [582, 31] on icon "button" at bounding box center [585, 32] width 7 height 7
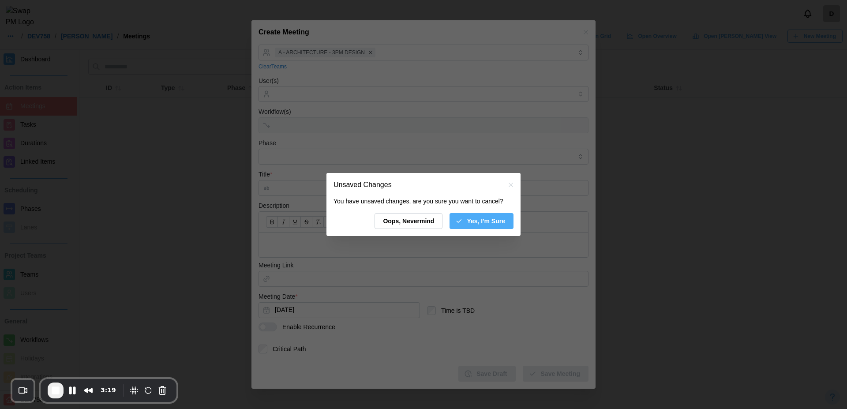
click at [481, 221] on span "Yes, I'm Sure" at bounding box center [486, 221] width 38 height 15
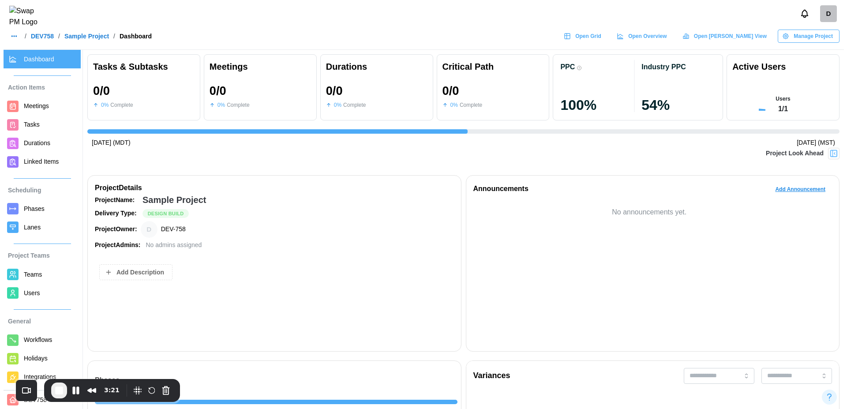
scroll to position [0, 1898]
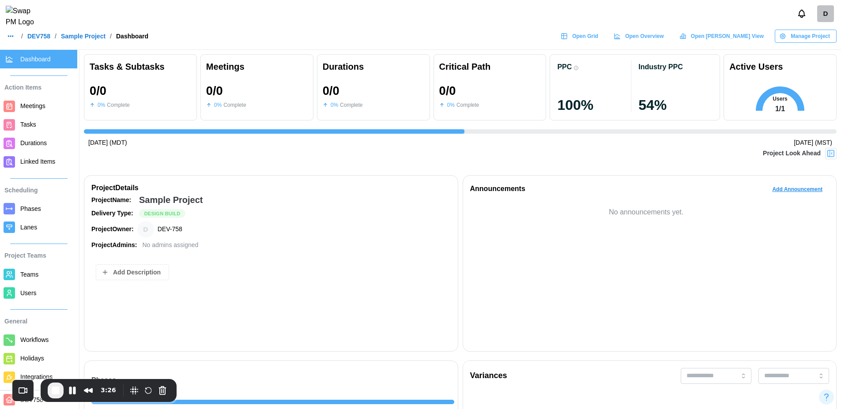
click at [32, 274] on span "Teams" at bounding box center [29, 274] width 18 height 7
click at [74, 392] on button "Pause Recording" at bounding box center [72, 390] width 14 height 14
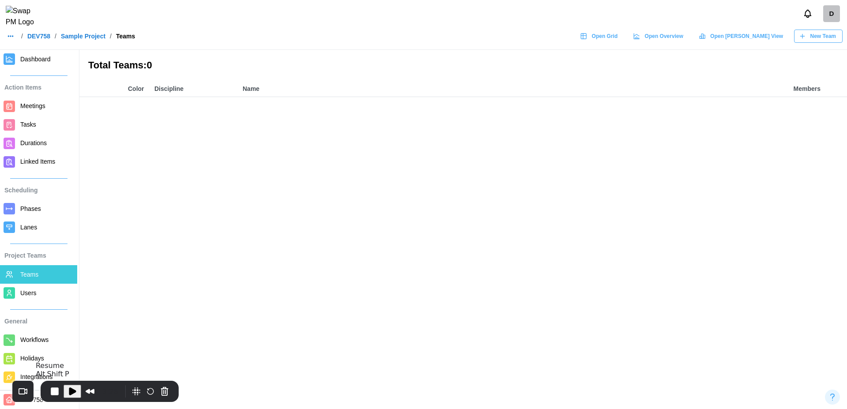
click at [67, 387] on span "Play Recording" at bounding box center [72, 391] width 11 height 11
click at [811, 42] on span "New Team" at bounding box center [824, 36] width 26 height 12
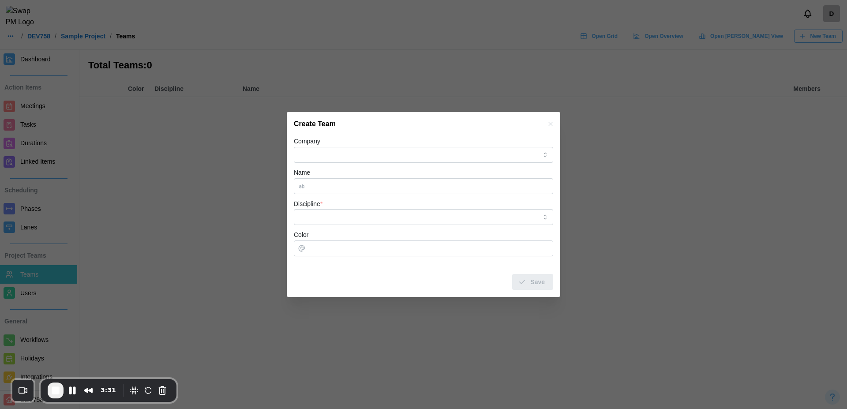
click at [455, 146] on div "Company" at bounding box center [423, 149] width 259 height 27
click at [449, 151] on input "Company" at bounding box center [423, 155] width 259 height 16
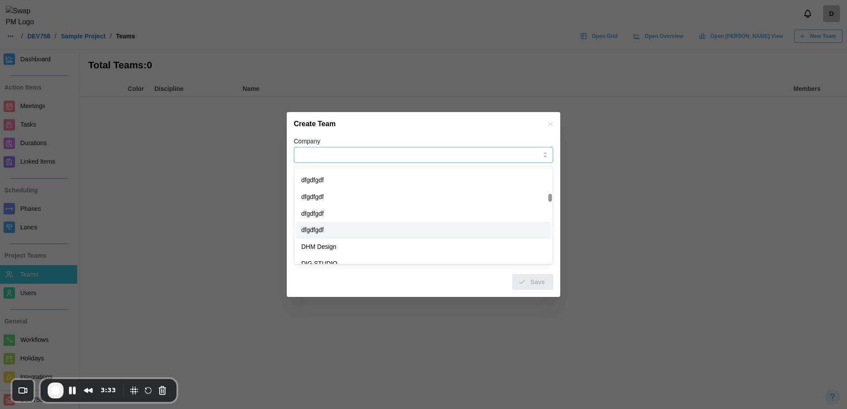
type input "********"
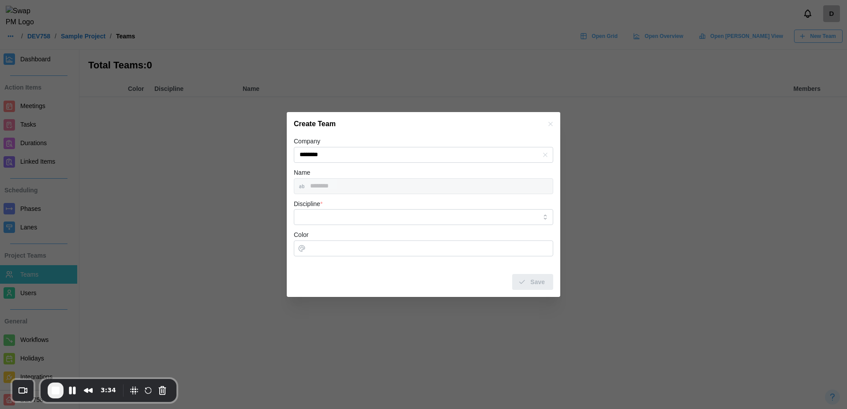
click at [414, 226] on form "Company ******** Name ******** Discipline * Color Save" at bounding box center [423, 213] width 259 height 154
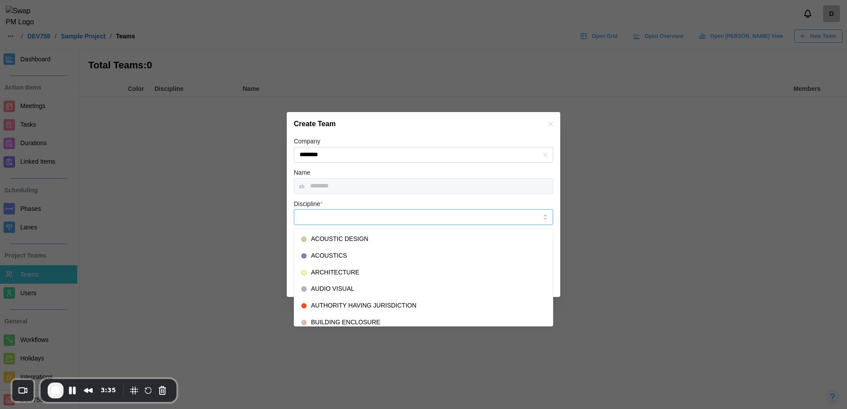
click at [401, 219] on input "Discipline *" at bounding box center [423, 217] width 259 height 16
type input "**********"
type input "*******"
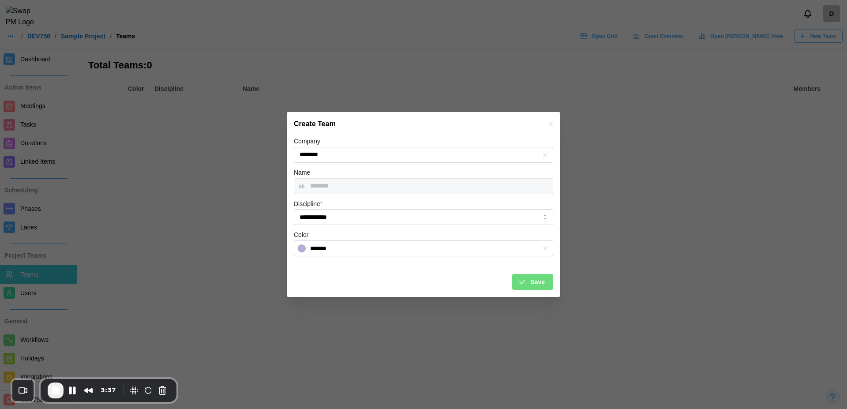
click at [520, 277] on div "Save" at bounding box center [531, 281] width 27 height 15
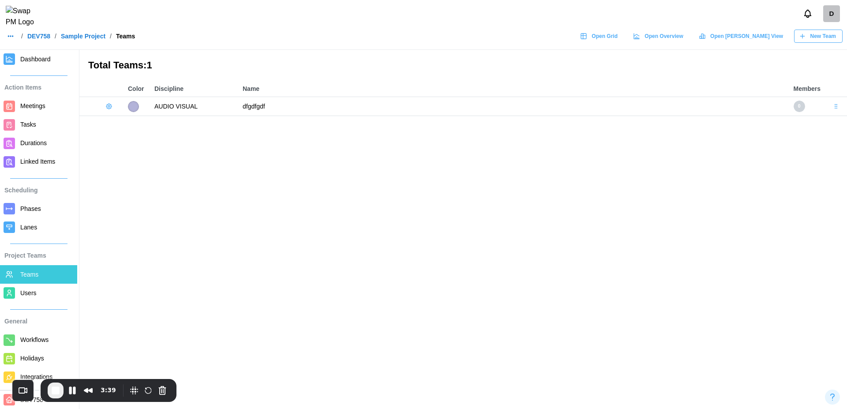
click at [101, 107] on div at bounding box center [101, 106] width 35 height 12
click at [109, 105] on icon "button" at bounding box center [108, 106] width 7 height 7
click at [139, 124] on div "Add User" at bounding box center [139, 124] width 33 height 7
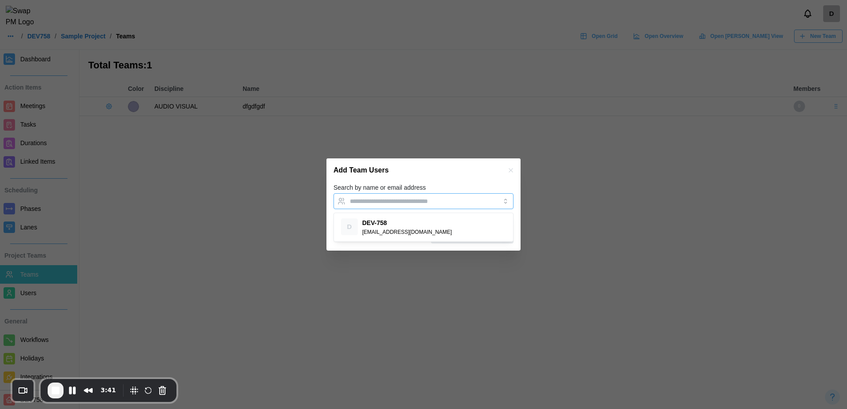
click at [401, 197] on div at bounding box center [415, 201] width 134 height 15
type input "**********"
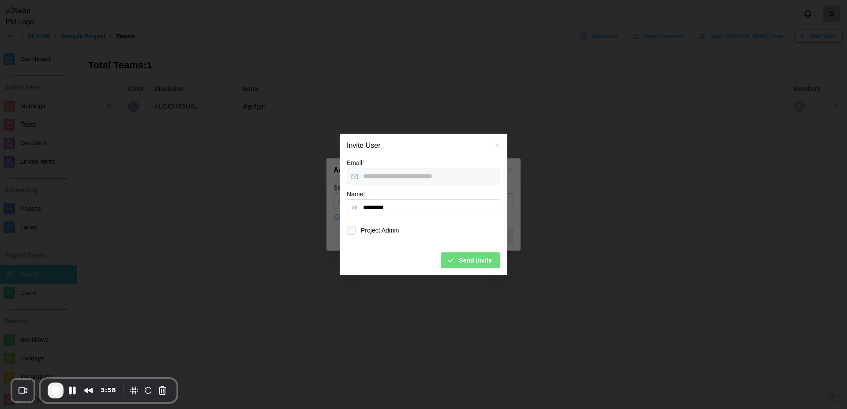
type input "*********"
click at [489, 261] on span "Send Invite" at bounding box center [475, 260] width 33 height 15
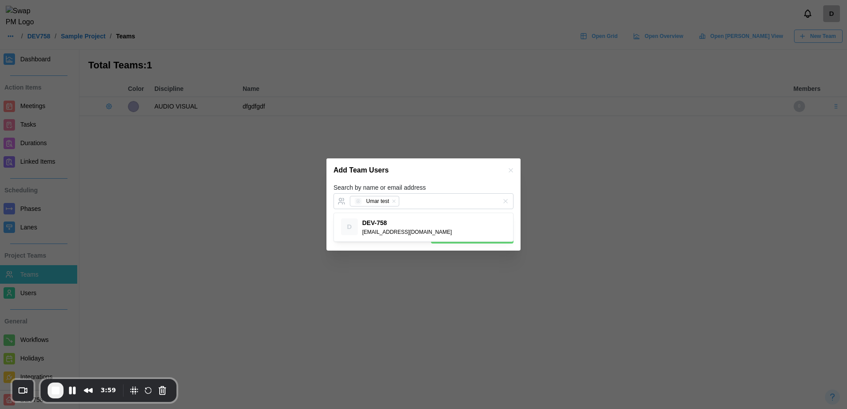
click at [475, 177] on div "Add Team Users" at bounding box center [424, 170] width 194 height 24
click at [481, 240] on span "Add Users to Team" at bounding box center [477, 235] width 56 height 15
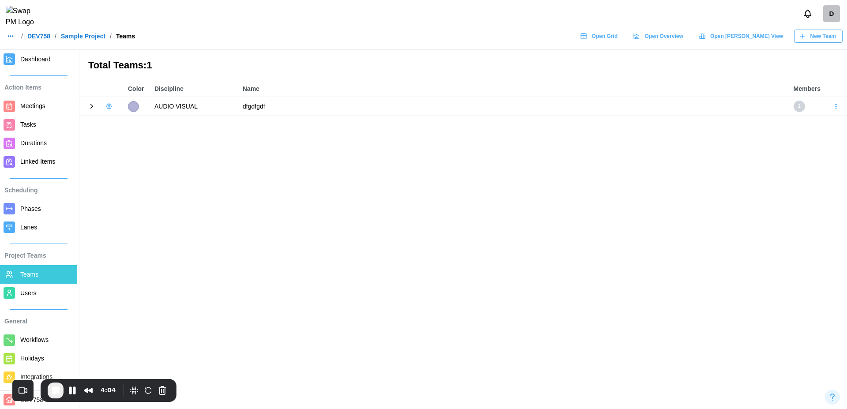
click at [94, 108] on icon at bounding box center [92, 106] width 8 height 8
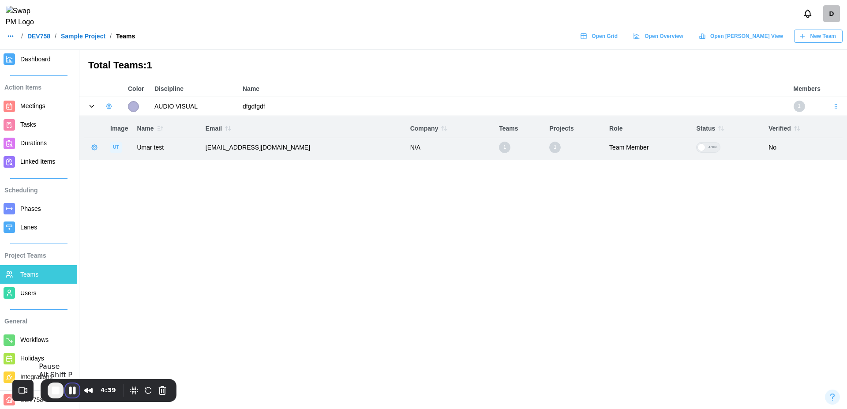
click at [71, 391] on button "Pause Recording" at bounding box center [72, 390] width 14 height 14
click at [283, 315] on main "Total Teams: 1 Color Discipline Name Members AUDIO VISUAL dfgdfgdf 1 Image Name…" at bounding box center [423, 204] width 847 height 409
click at [51, 395] on button "End Recording" at bounding box center [55, 390] width 14 height 14
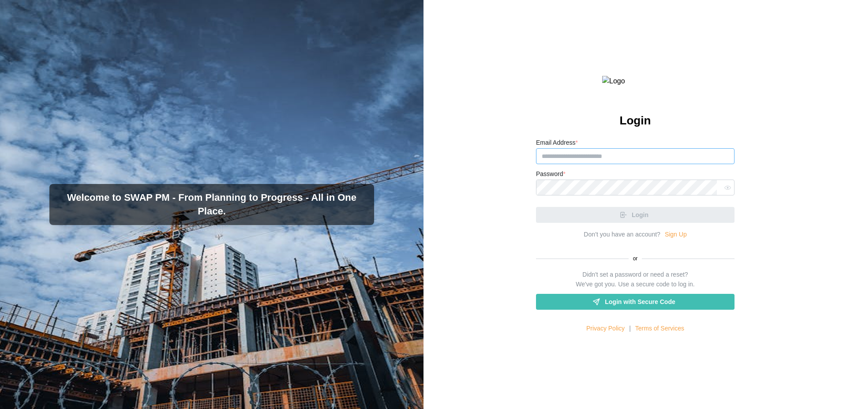
type input "**********"
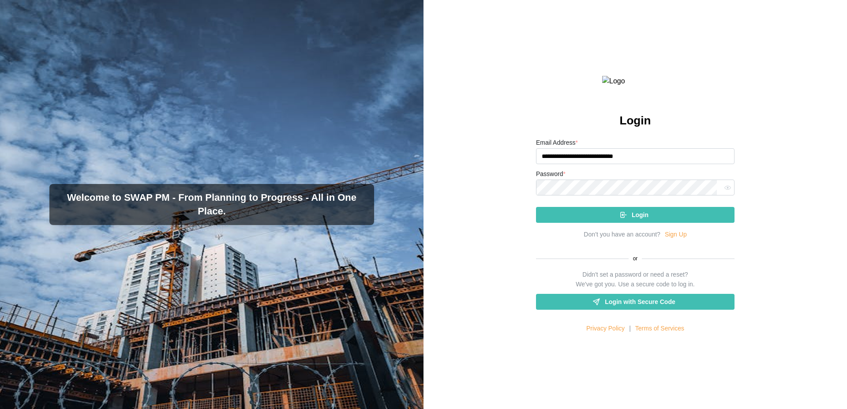
click at [634, 223] on div "Login" at bounding box center [635, 211] width 199 height 23
click at [651, 222] on div "Login" at bounding box center [634, 214] width 184 height 15
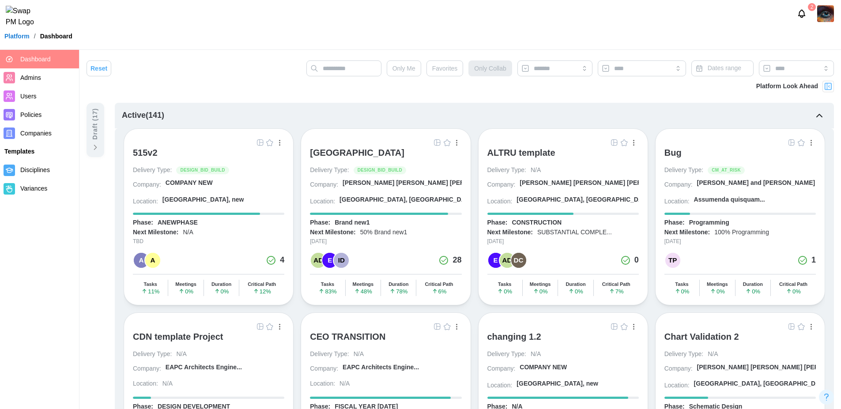
click at [829, 17] on img at bounding box center [825, 13] width 17 height 17
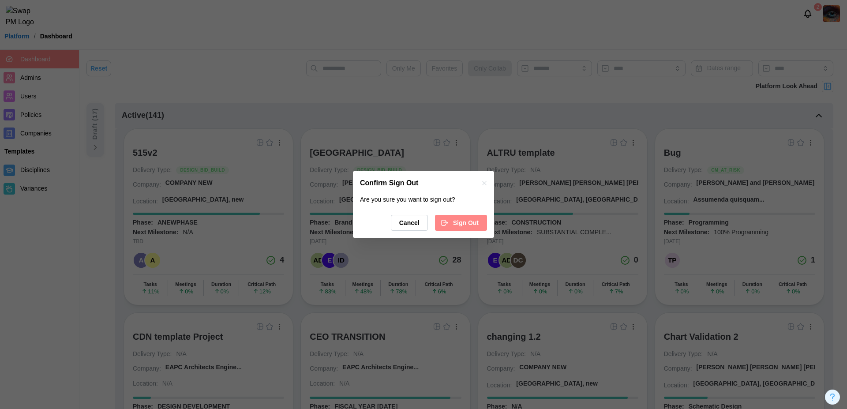
click at [478, 222] on span "Sign Out" at bounding box center [466, 222] width 26 height 15
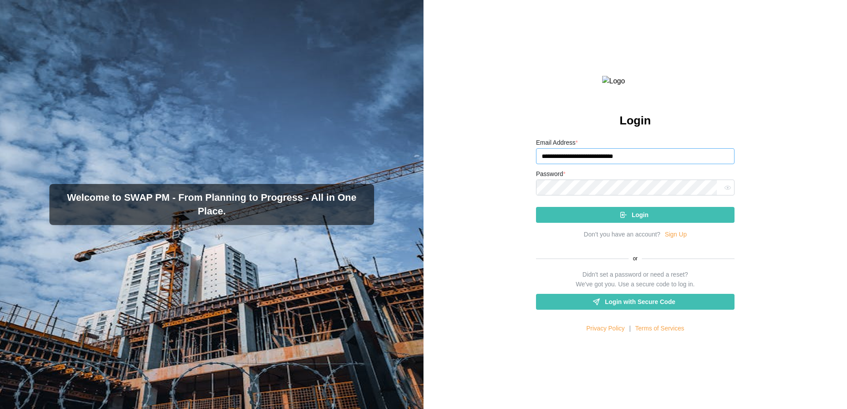
click at [639, 164] on input "**********" at bounding box center [635, 156] width 199 height 16
click at [591, 164] on input "**********" at bounding box center [635, 156] width 199 height 16
type input "**********"
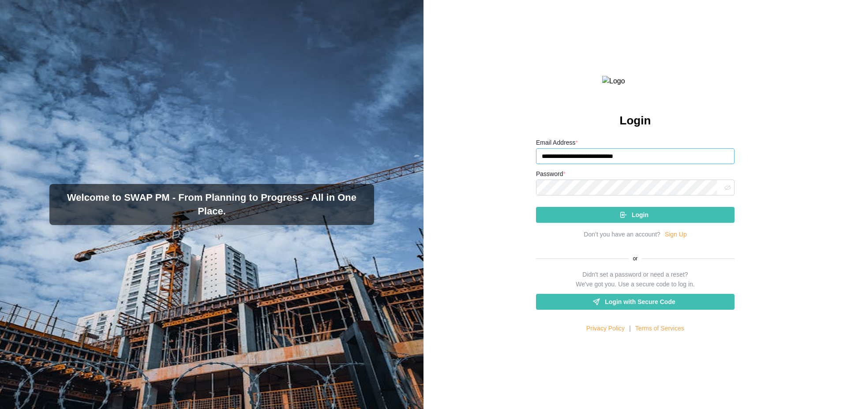
click at [728, 193] on button "button" at bounding box center [727, 187] width 11 height 11
click at [635, 222] on span "Login" at bounding box center [640, 214] width 17 height 15
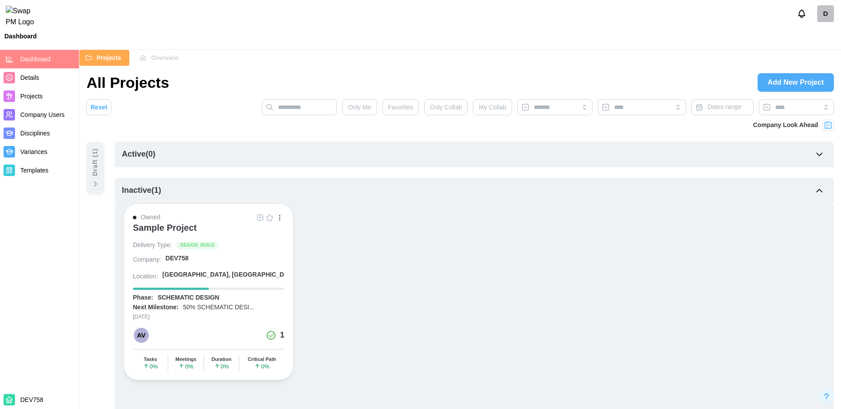
click at [42, 114] on span "Company Users" at bounding box center [42, 114] width 44 height 7
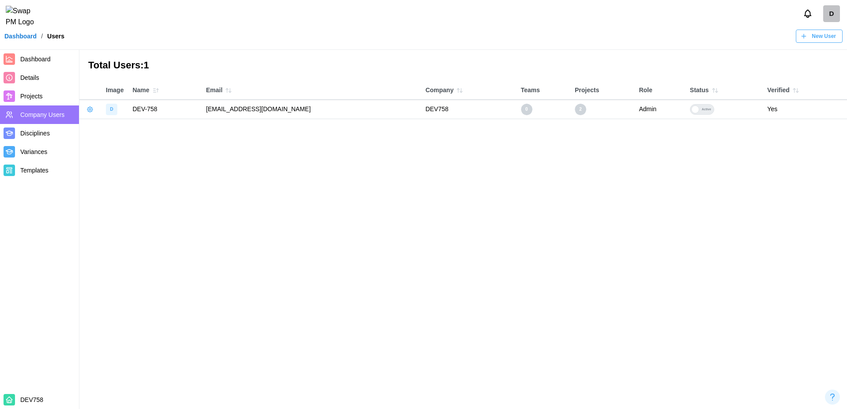
click at [34, 99] on span "Projects" at bounding box center [31, 96] width 23 height 7
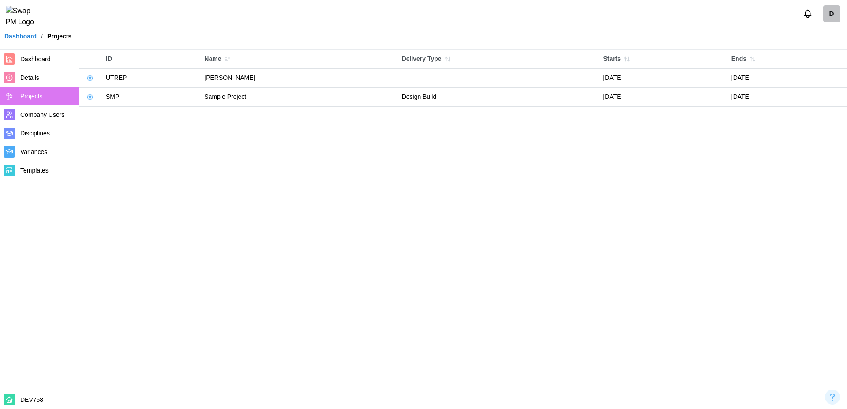
click at [92, 103] on button "button" at bounding box center [90, 97] width 12 height 12
click at [116, 117] on div "Manage Project" at bounding box center [124, 116] width 45 height 7
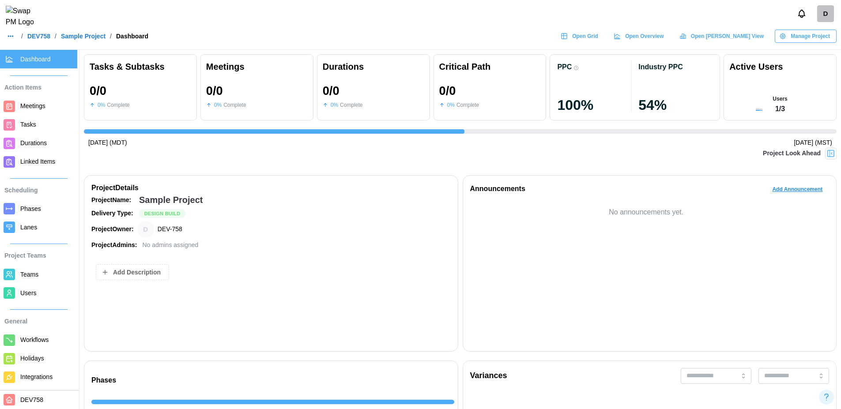
click at [32, 292] on span "Users" at bounding box center [28, 292] width 16 height 7
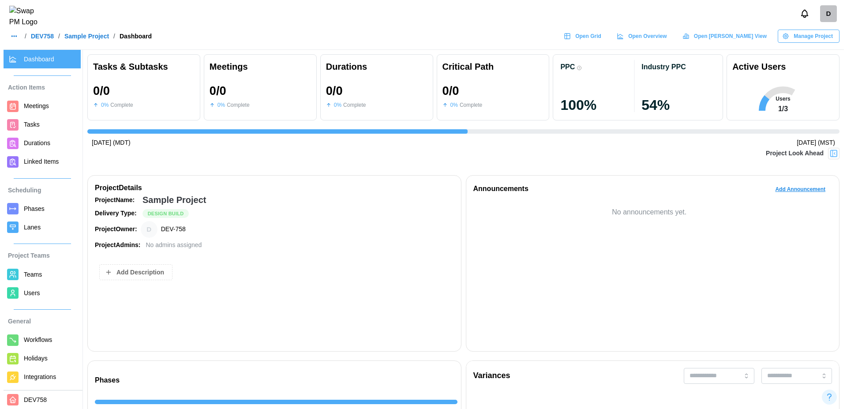
scroll to position [0, 1892]
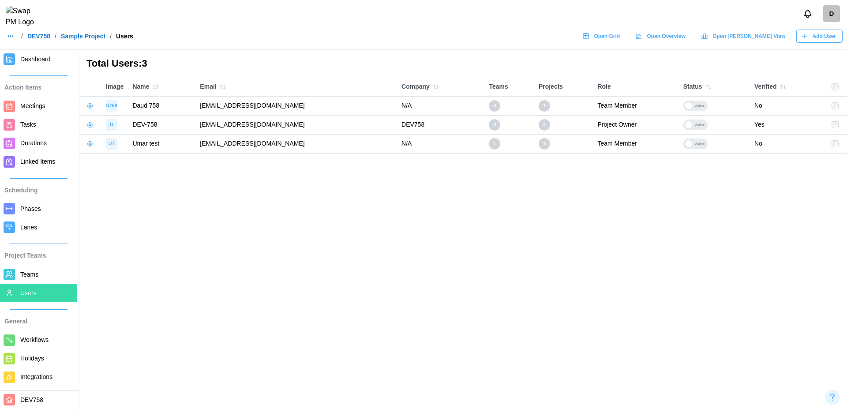
click at [89, 145] on icon "button" at bounding box center [89, 143] width 7 height 7
click at [117, 168] on link "Manage User" at bounding box center [132, 163] width 93 height 19
click at [244, 240] on main "Total Users: 3 Image Name Email Company Teams Projects Role Status Verified D75…" at bounding box center [423, 204] width 847 height 409
click at [90, 105] on icon "button" at bounding box center [89, 105] width 7 height 7
click at [121, 129] on div "Manage User" at bounding box center [137, 125] width 71 height 10
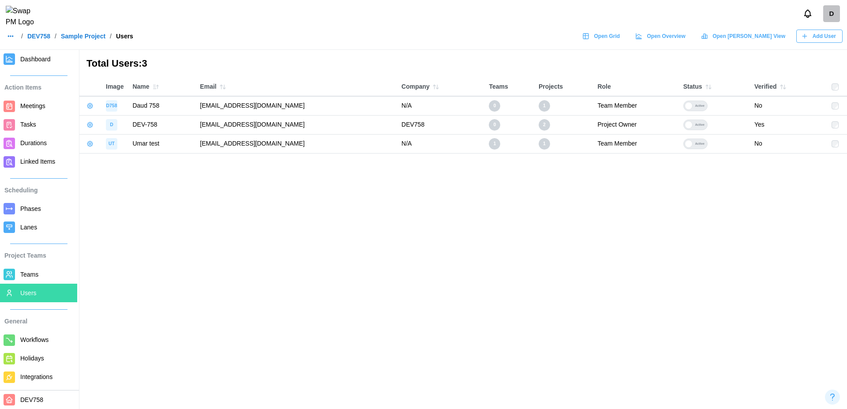
drag, startPoint x: 299, startPoint y: 145, endPoint x: 199, endPoint y: 145, distance: 100.2
click at [199, 145] on td "umar.imran+test1@codingcops.com" at bounding box center [296, 143] width 202 height 19
copy td "umar.imran+test1@codingcops.com"
click at [236, 203] on main "Total Users: 3 Image Name Email Company Teams Projects Role Status Verified D75…" at bounding box center [423, 204] width 847 height 409
click at [828, 20] on div "D" at bounding box center [831, 13] width 17 height 17
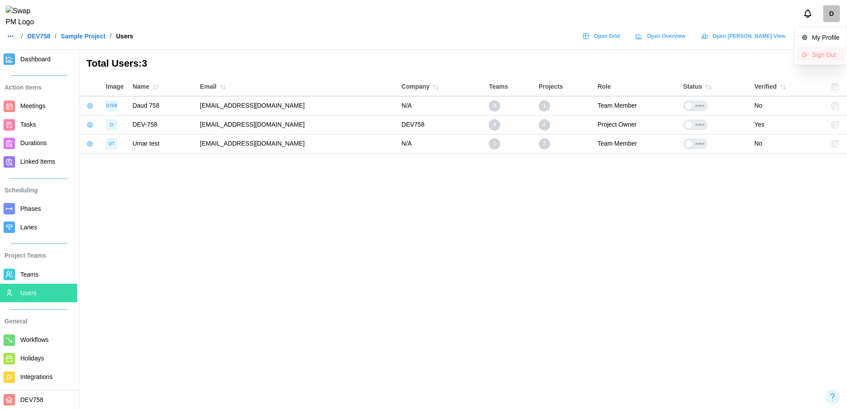
click at [817, 54] on div "Sign Out" at bounding box center [825, 54] width 27 height 7
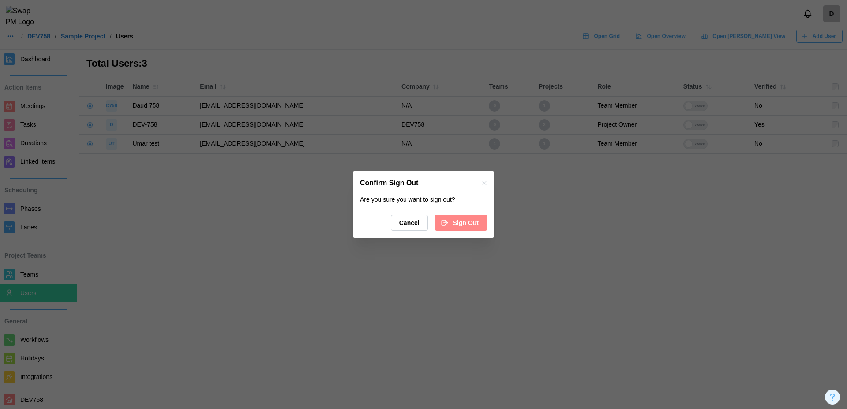
click at [469, 222] on span "Sign Out" at bounding box center [466, 222] width 26 height 15
